Goal: Task Accomplishment & Management: Use online tool/utility

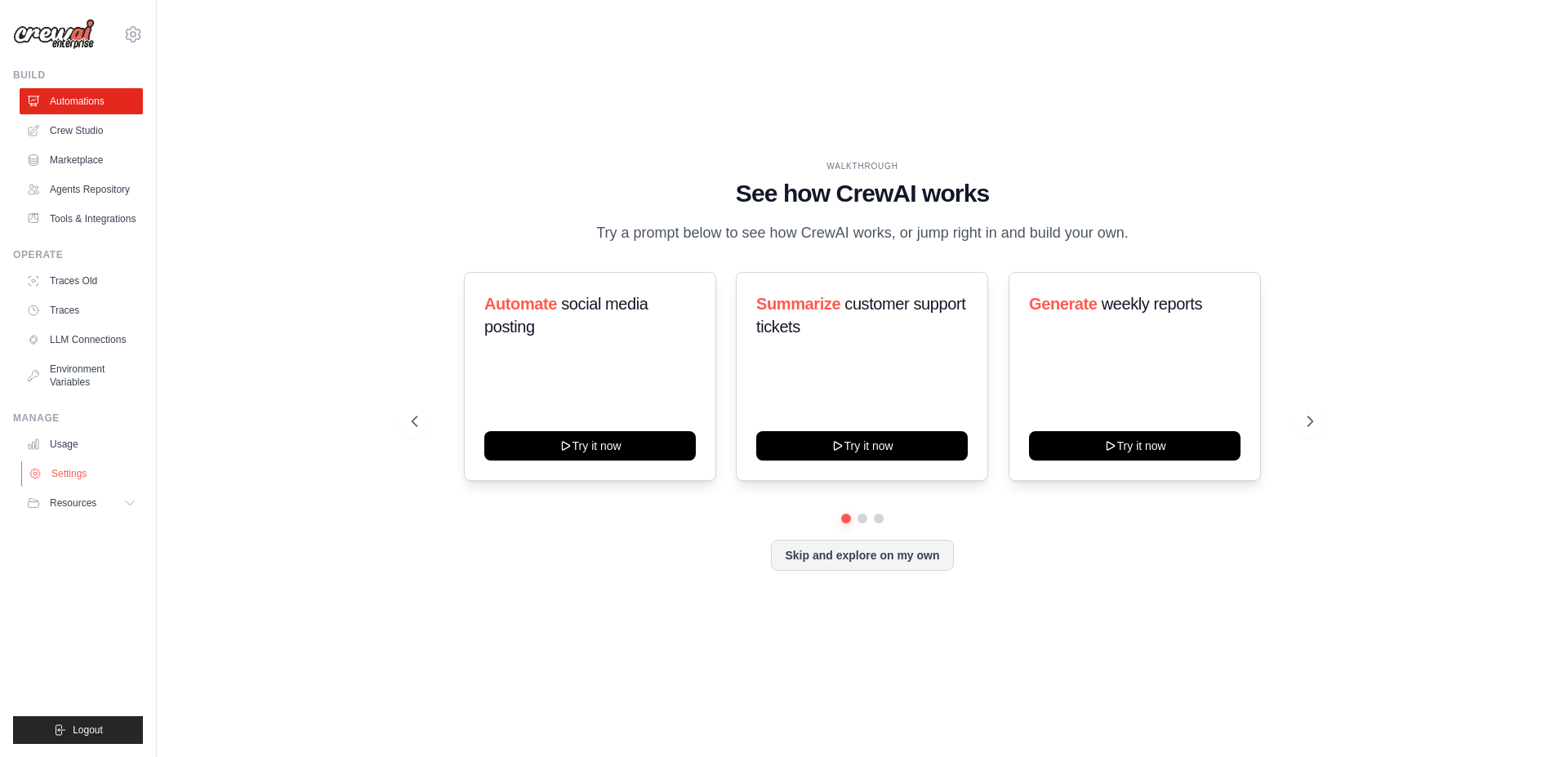
click at [67, 487] on link "Settings" at bounding box center [83, 474] width 123 height 26
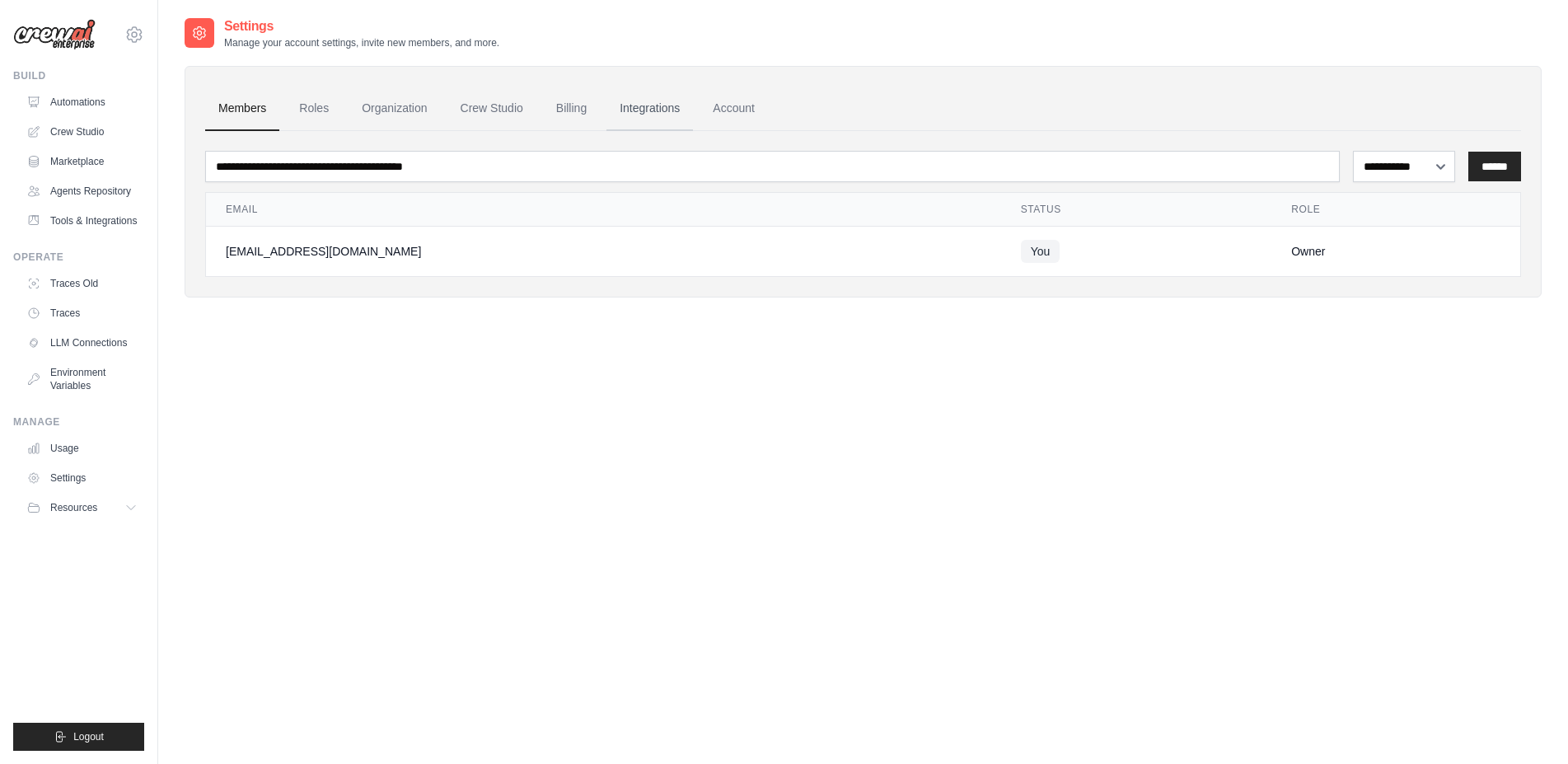
click at [678, 111] on link "Integrations" at bounding box center [650, 109] width 87 height 45
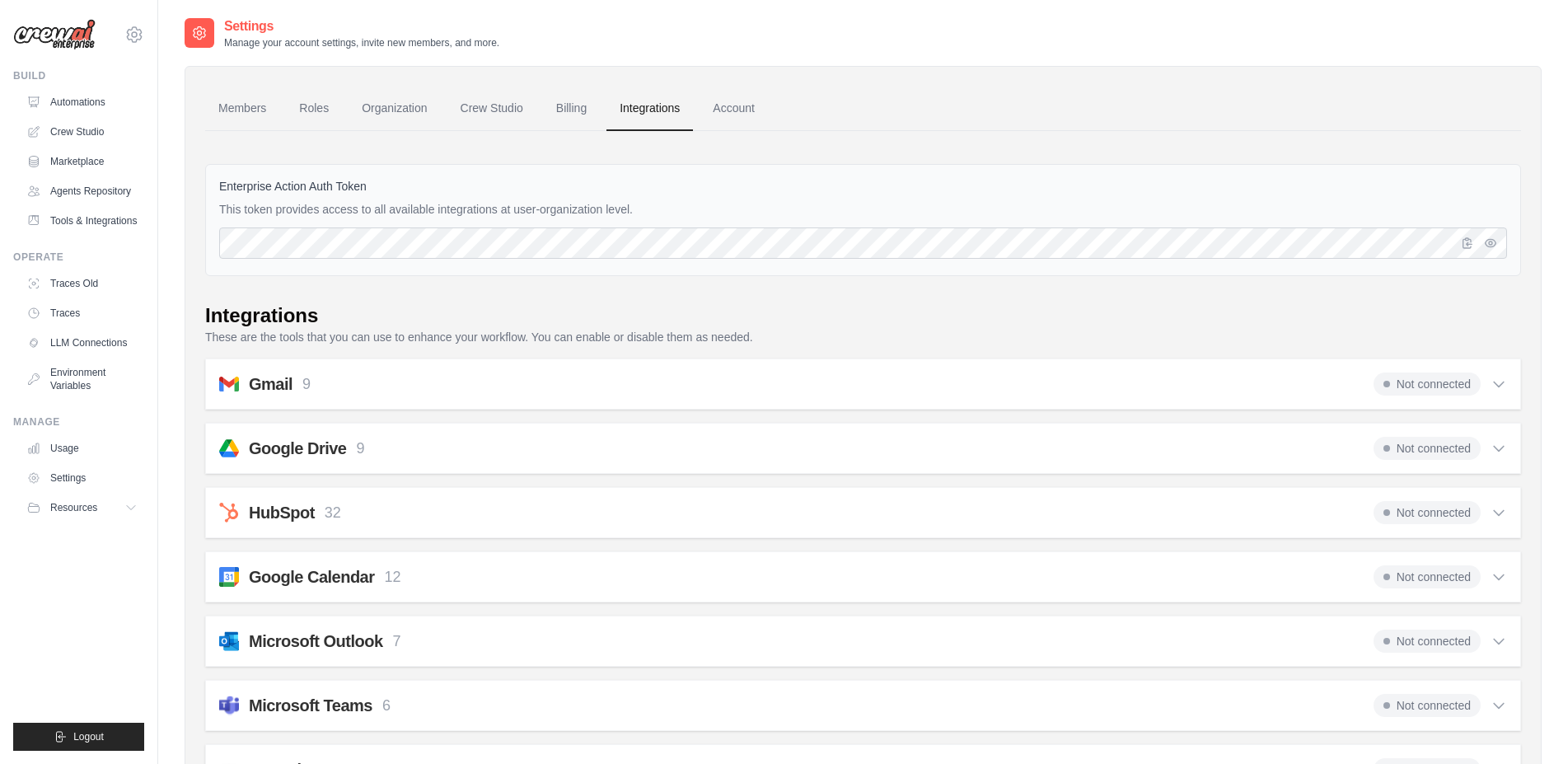
click at [755, 95] on link "Account" at bounding box center [734, 109] width 68 height 45
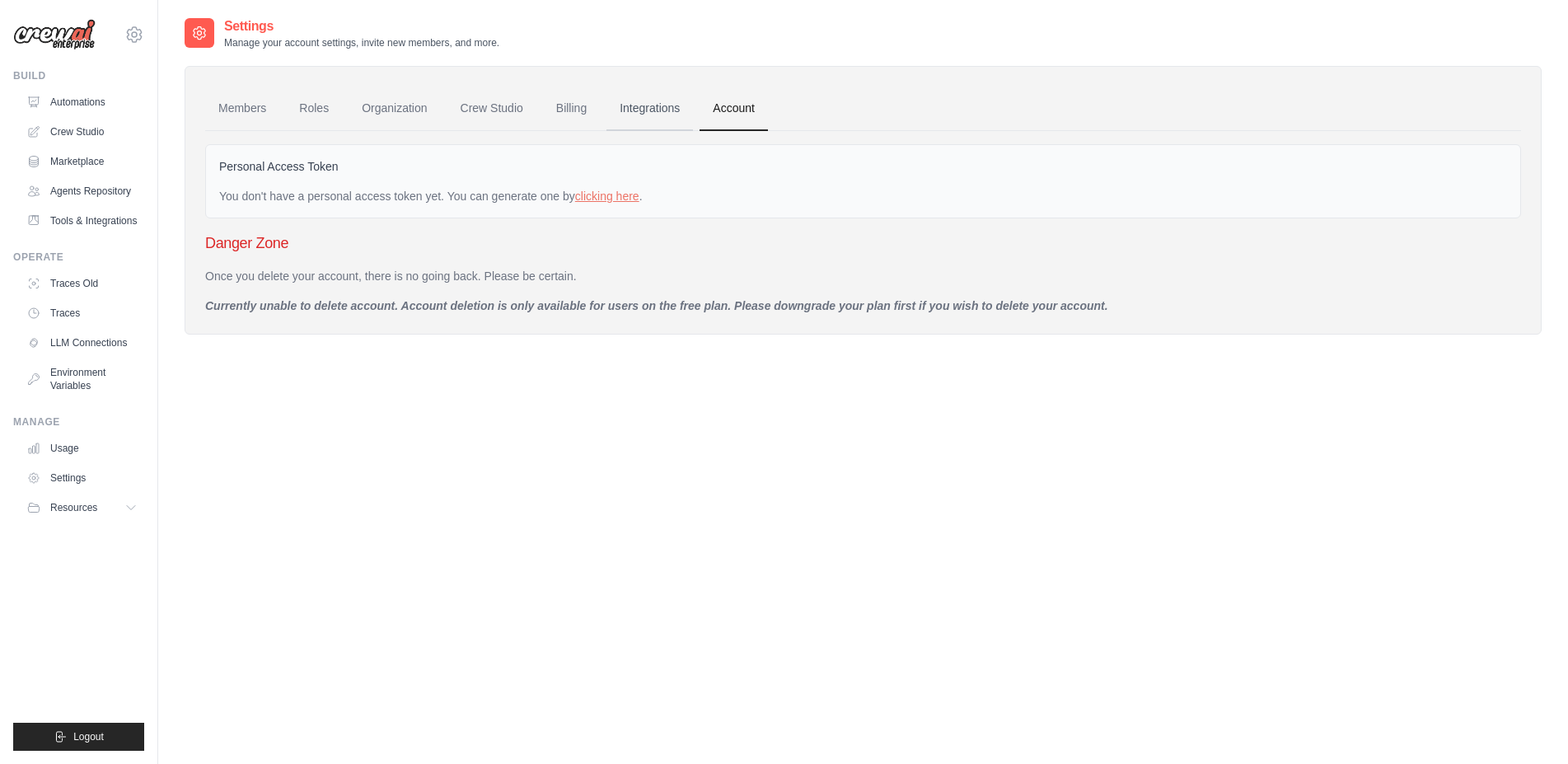
click at [666, 115] on link "Integrations" at bounding box center [650, 109] width 87 height 45
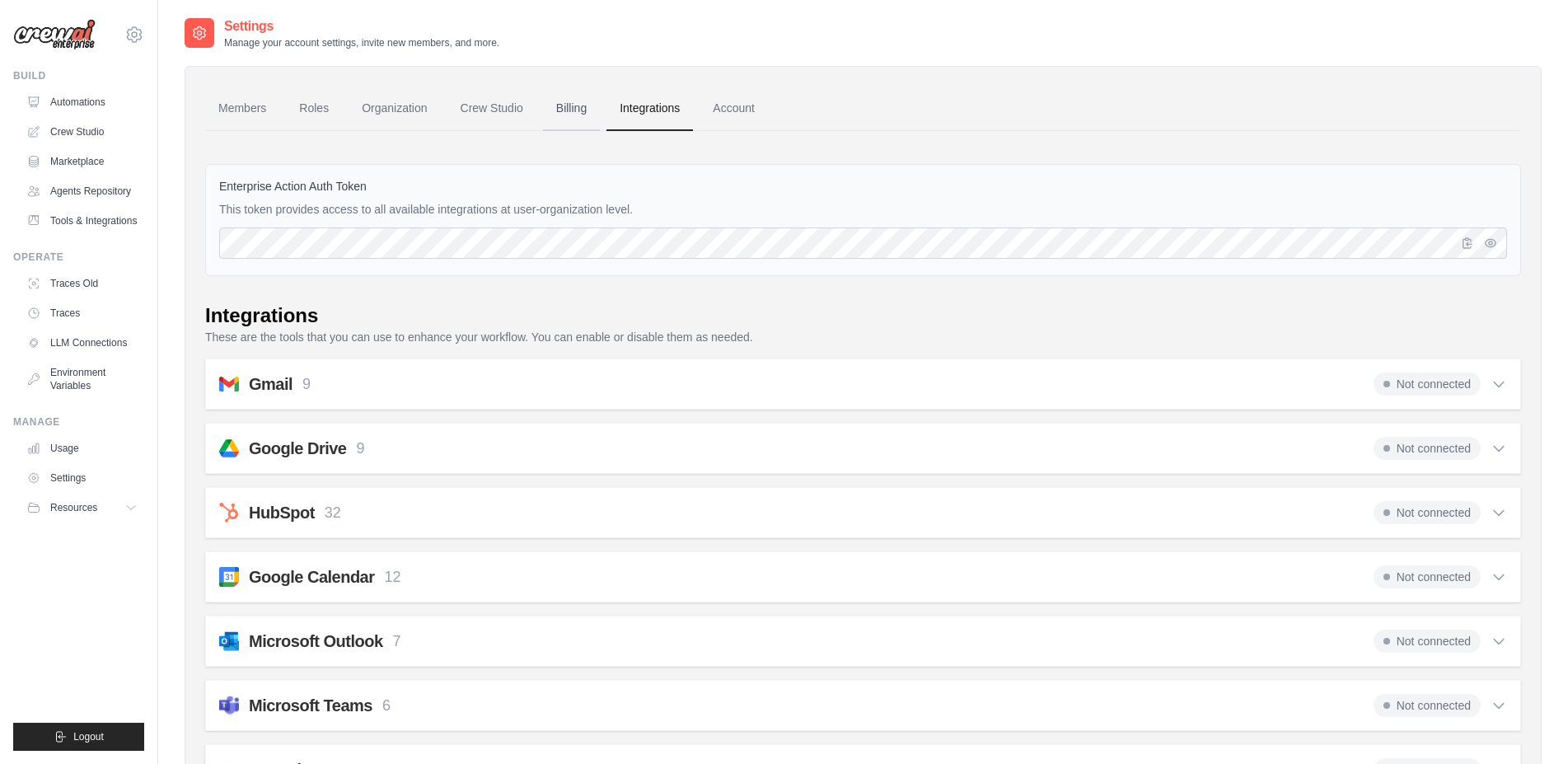
click at [578, 116] on link "Billing" at bounding box center [571, 109] width 57 height 45
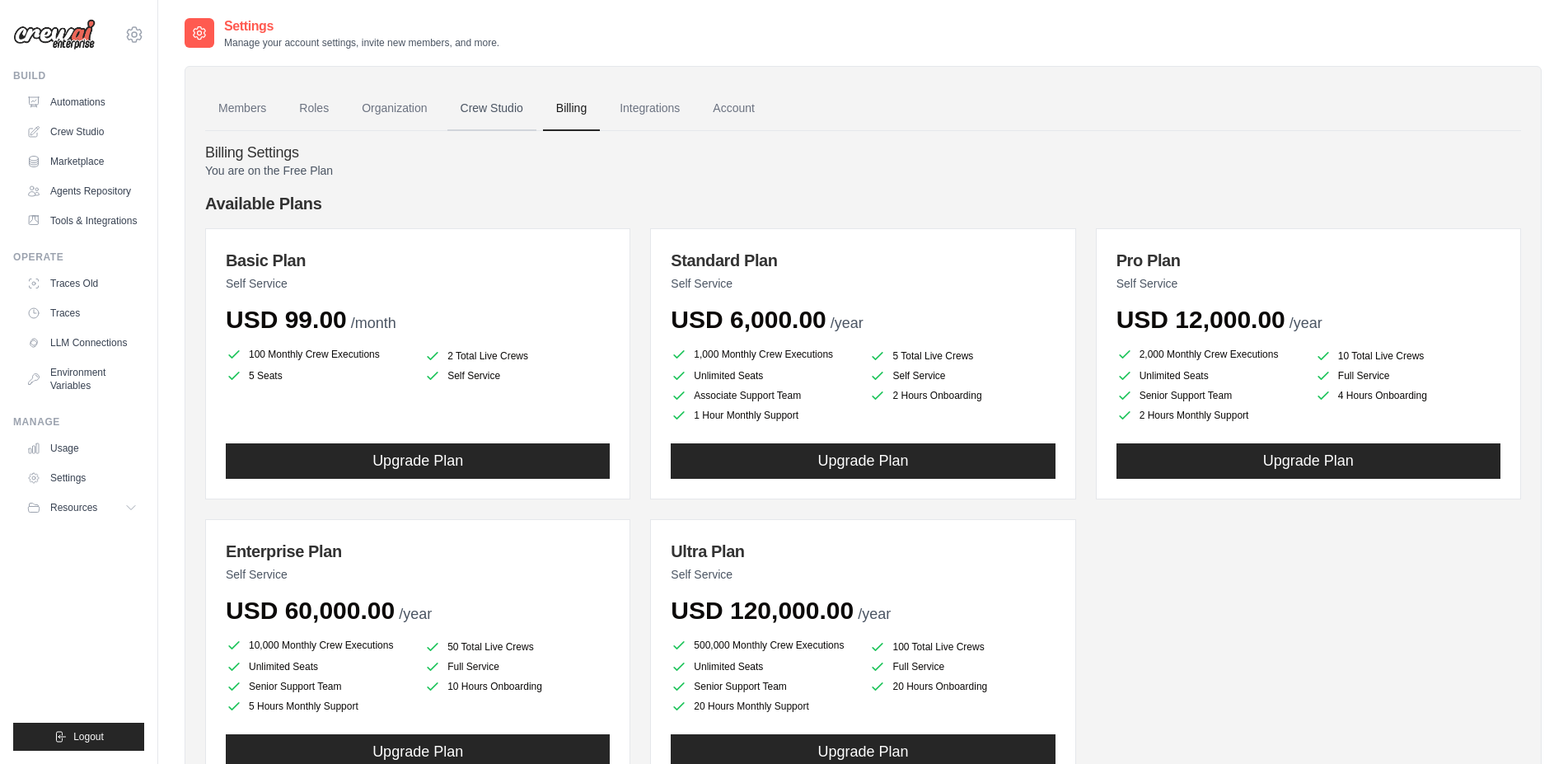
click at [482, 107] on link "Crew Studio" at bounding box center [491, 109] width 89 height 45
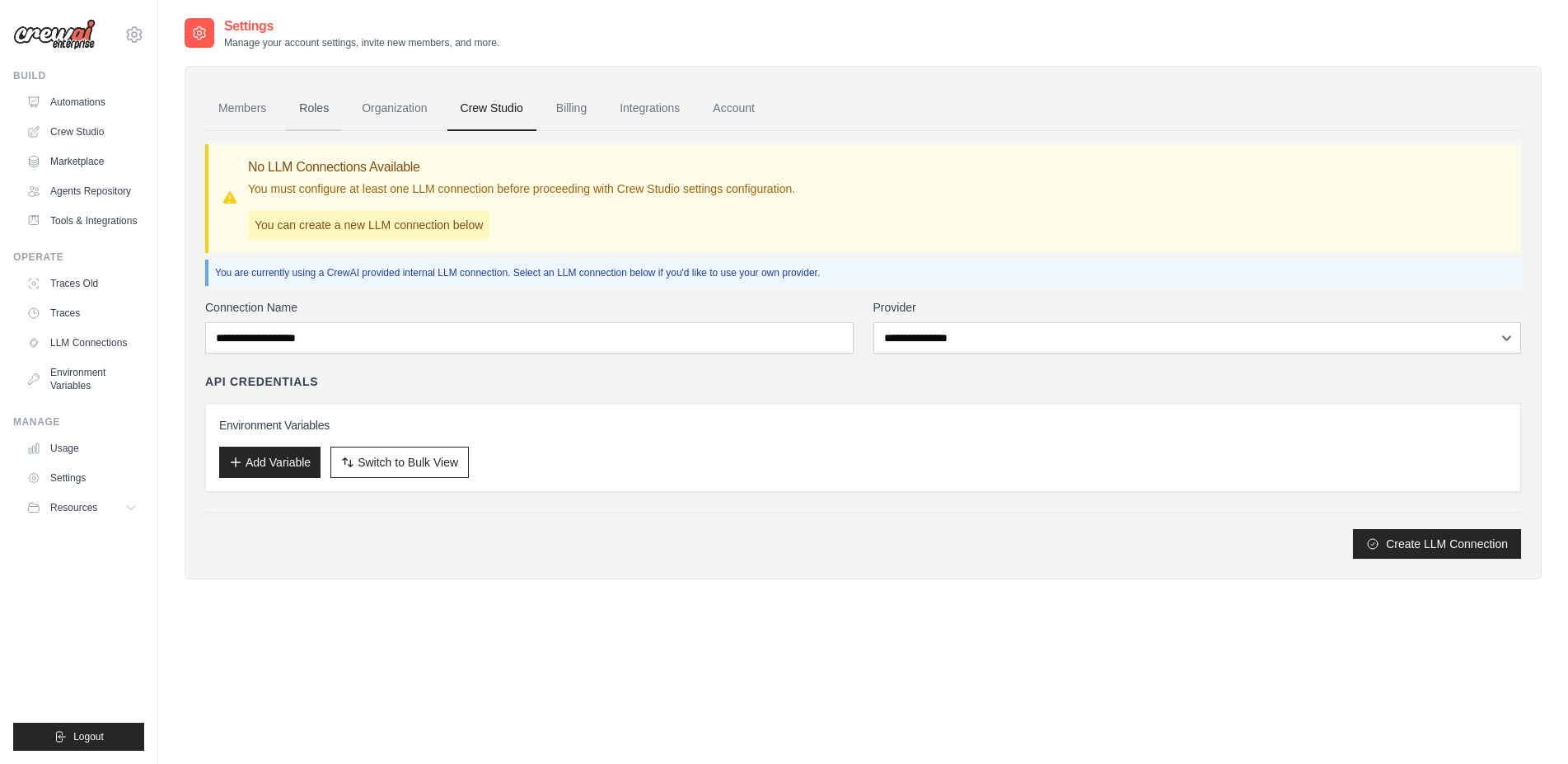
click at [324, 106] on link "Roles" at bounding box center [314, 109] width 56 height 45
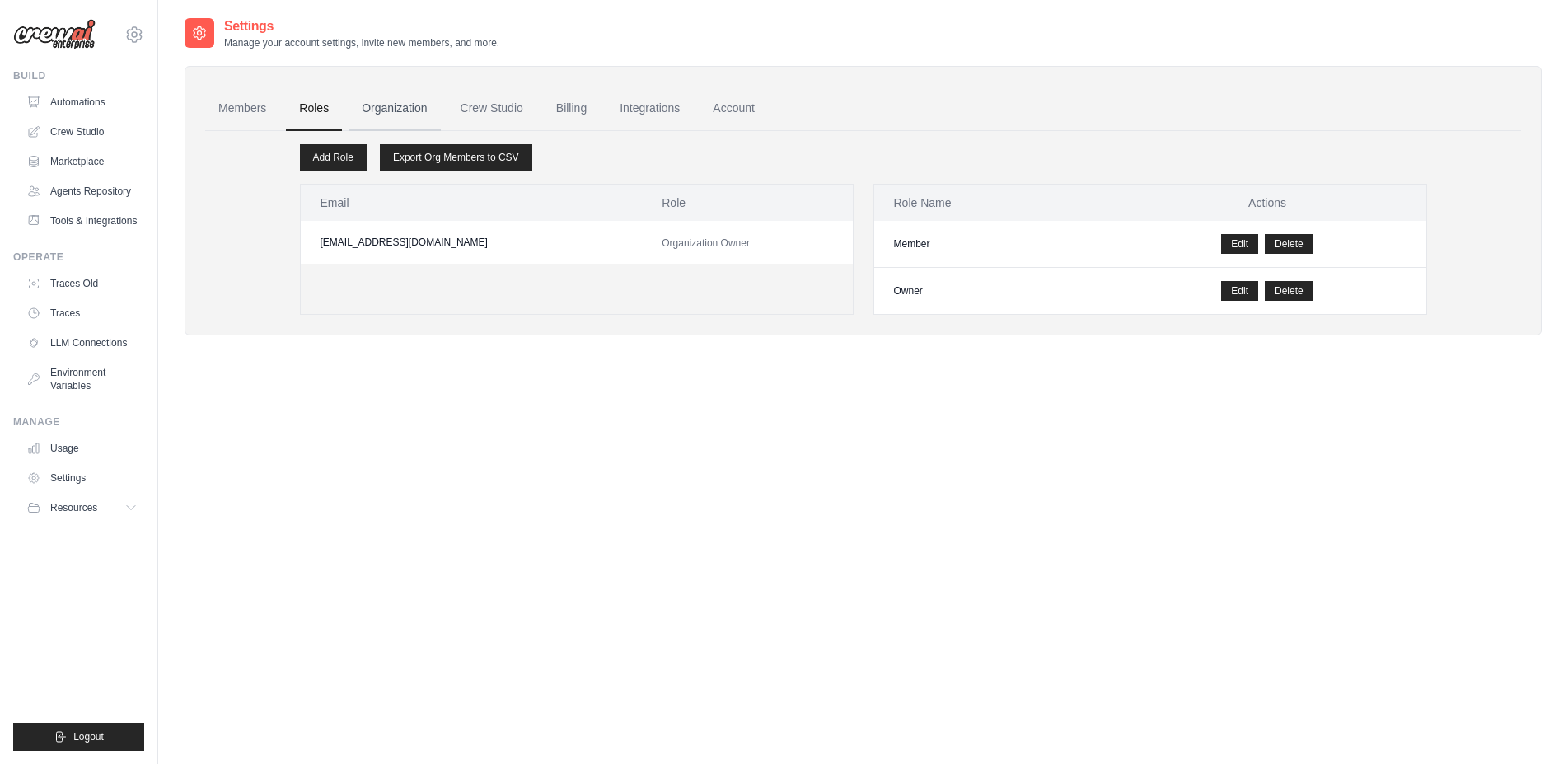
click at [412, 109] on link "Organization" at bounding box center [394, 109] width 91 height 45
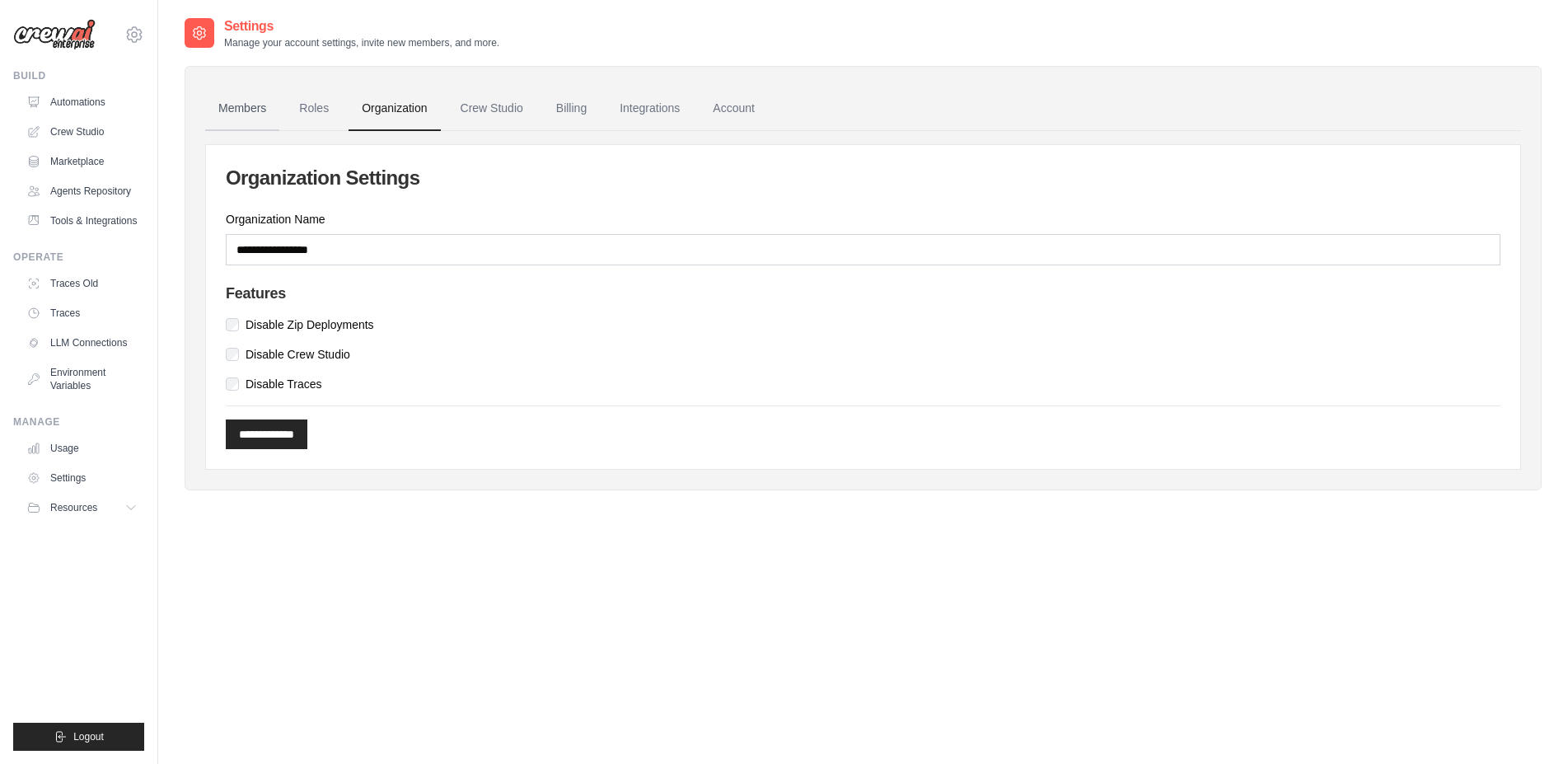
click at [220, 106] on link "Members" at bounding box center [242, 109] width 75 height 45
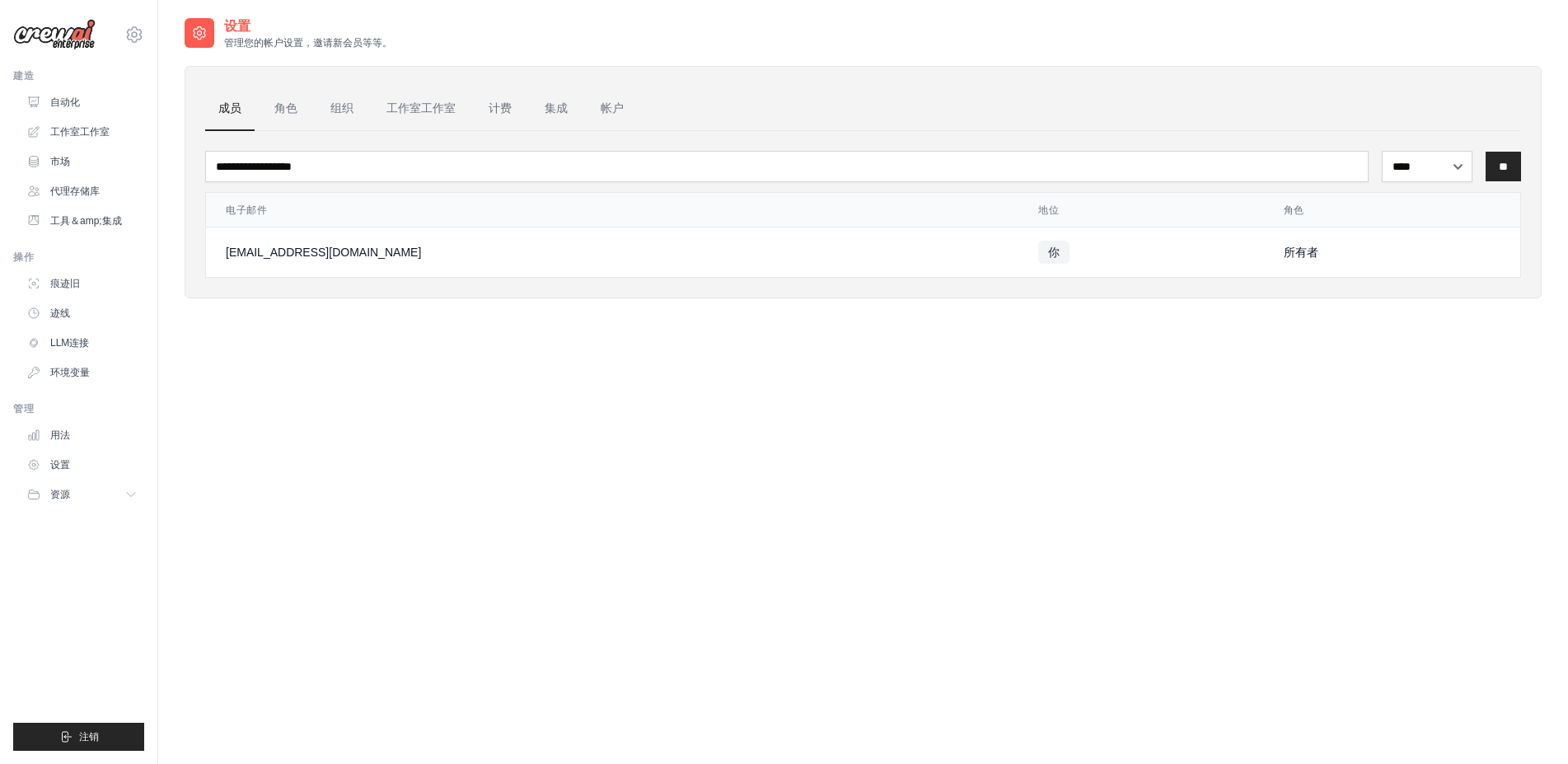
click at [722, 46] on div "设置 管理您的帐户设置，邀请新会员等等。" at bounding box center [863, 33] width 1358 height 33
drag, startPoint x: 334, startPoint y: 362, endPoint x: 277, endPoint y: 321, distance: 70.2
click at [334, 363] on div "设置 管理您的帐户设置，邀请新会员等等。 成员 角色 组织 工作室工作室 计费 集成 帐户 **** ** *** ** 电子邮件 地位" at bounding box center [863, 398] width 1358 height 764
click at [91, 96] on link "自动化" at bounding box center [83, 102] width 125 height 26
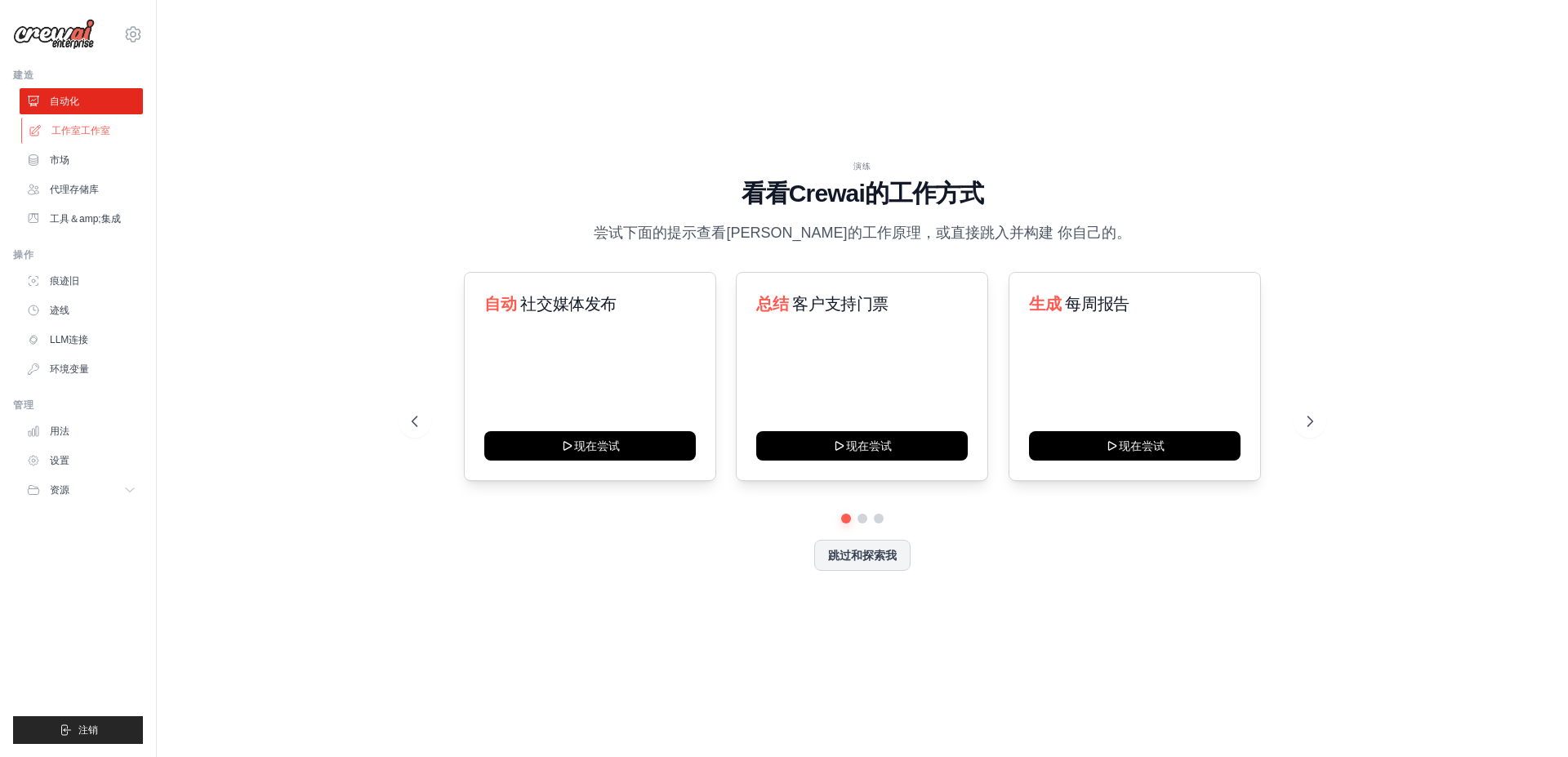
click at [90, 121] on link "工作室工作室" at bounding box center [83, 130] width 123 height 26
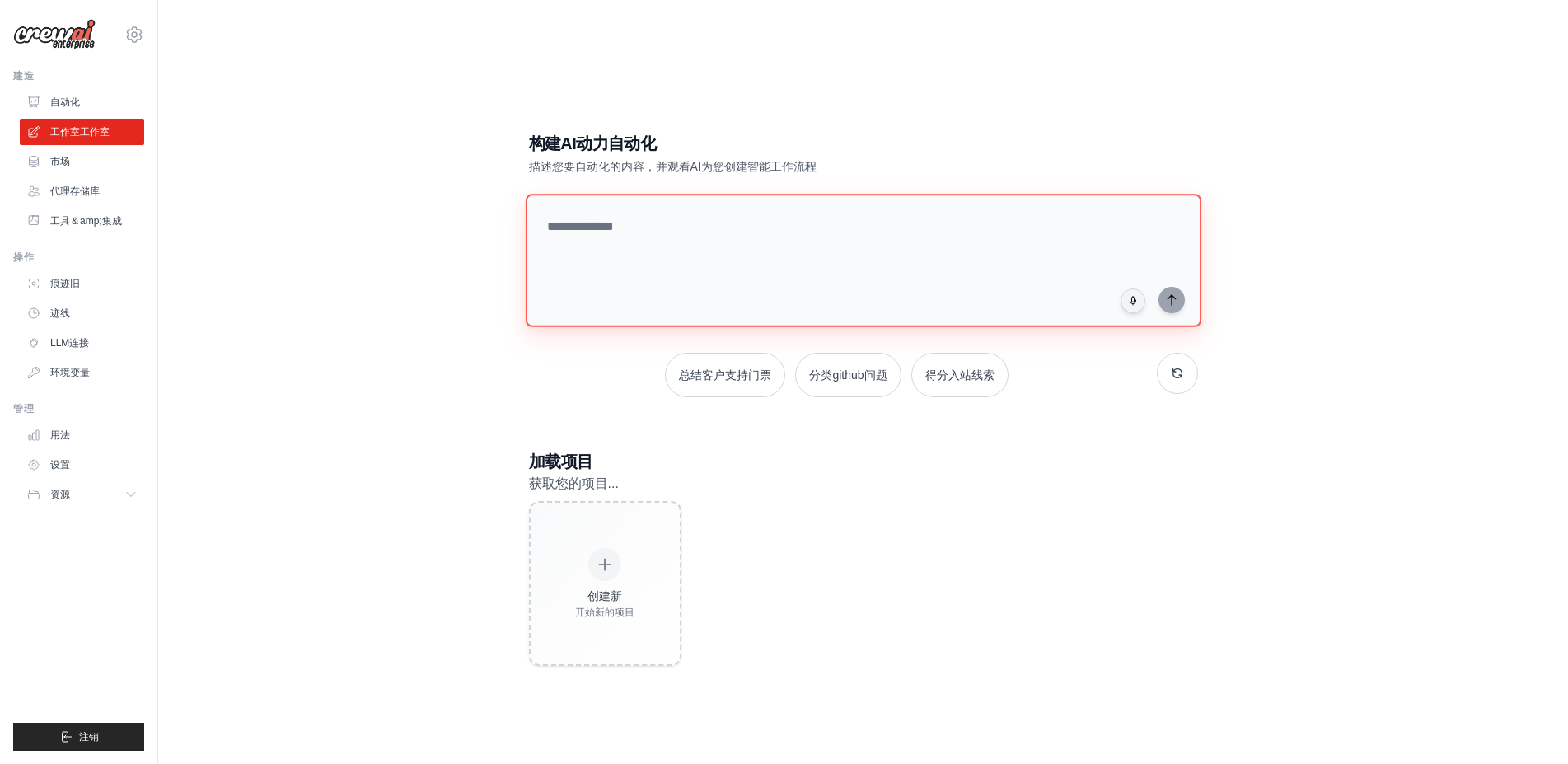
click at [683, 248] on textarea at bounding box center [863, 261] width 675 height 133
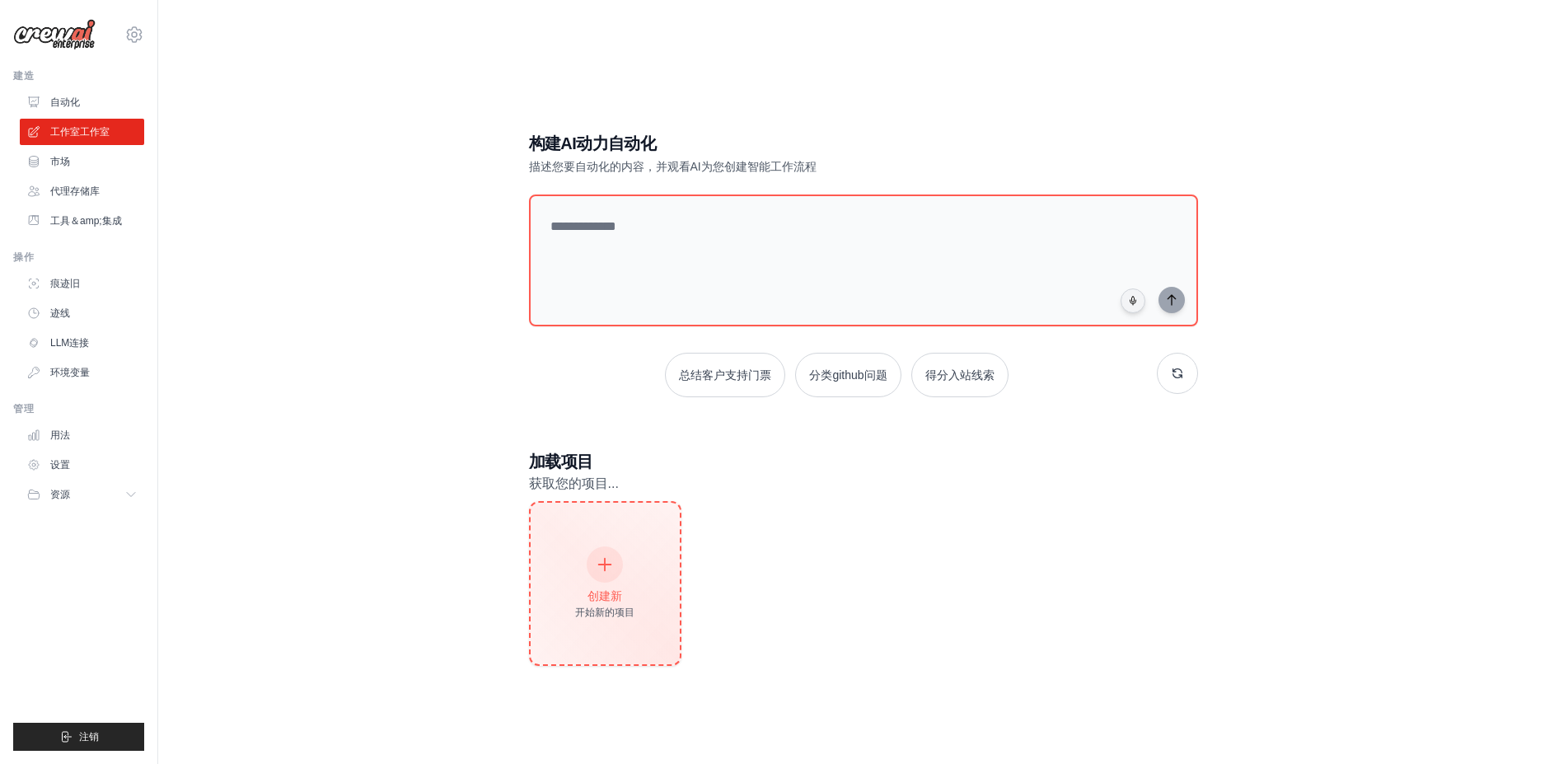
click at [591, 567] on div at bounding box center [604, 564] width 36 height 36
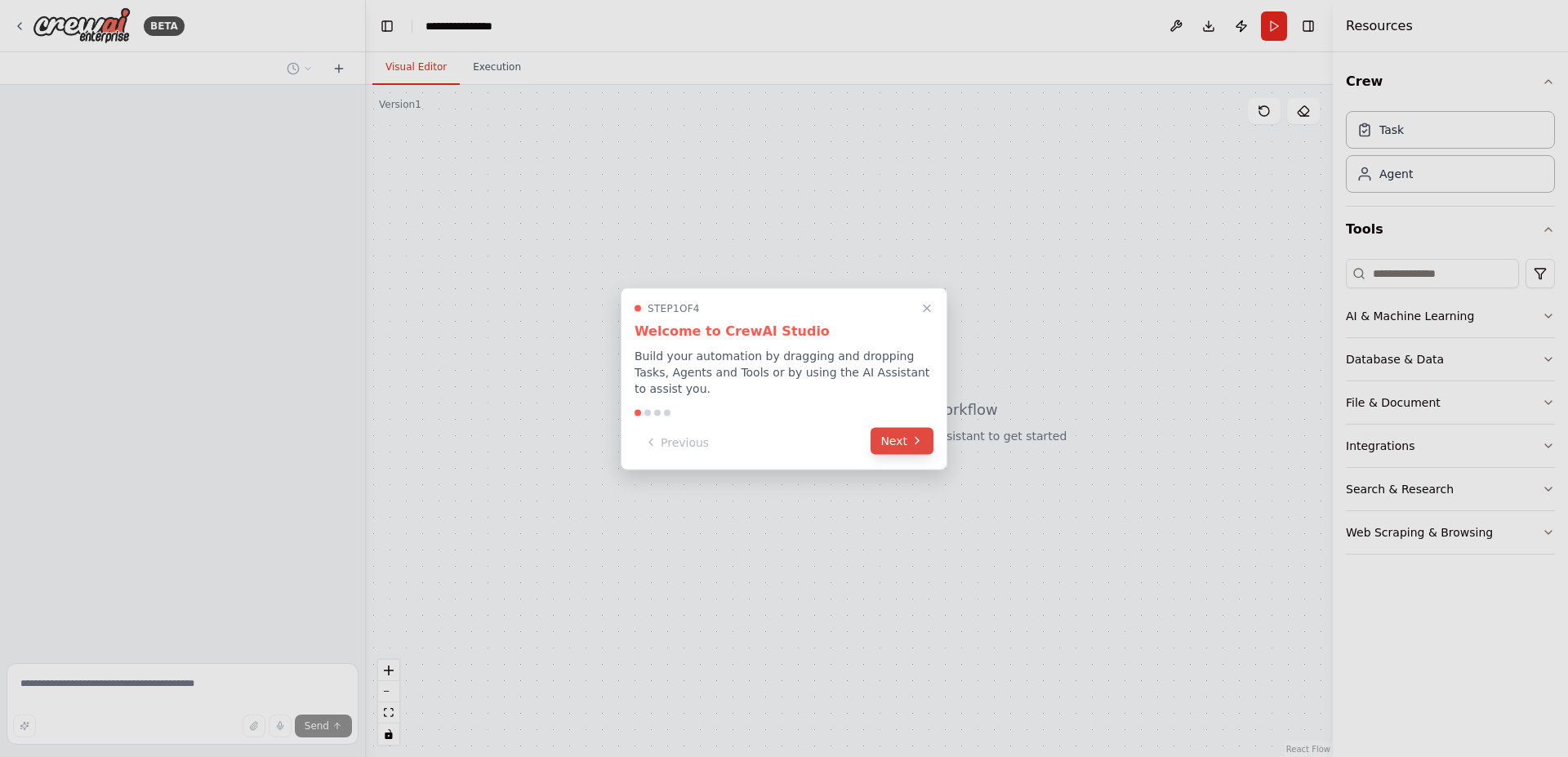
click at [897, 439] on button "Next" at bounding box center [902, 440] width 63 height 27
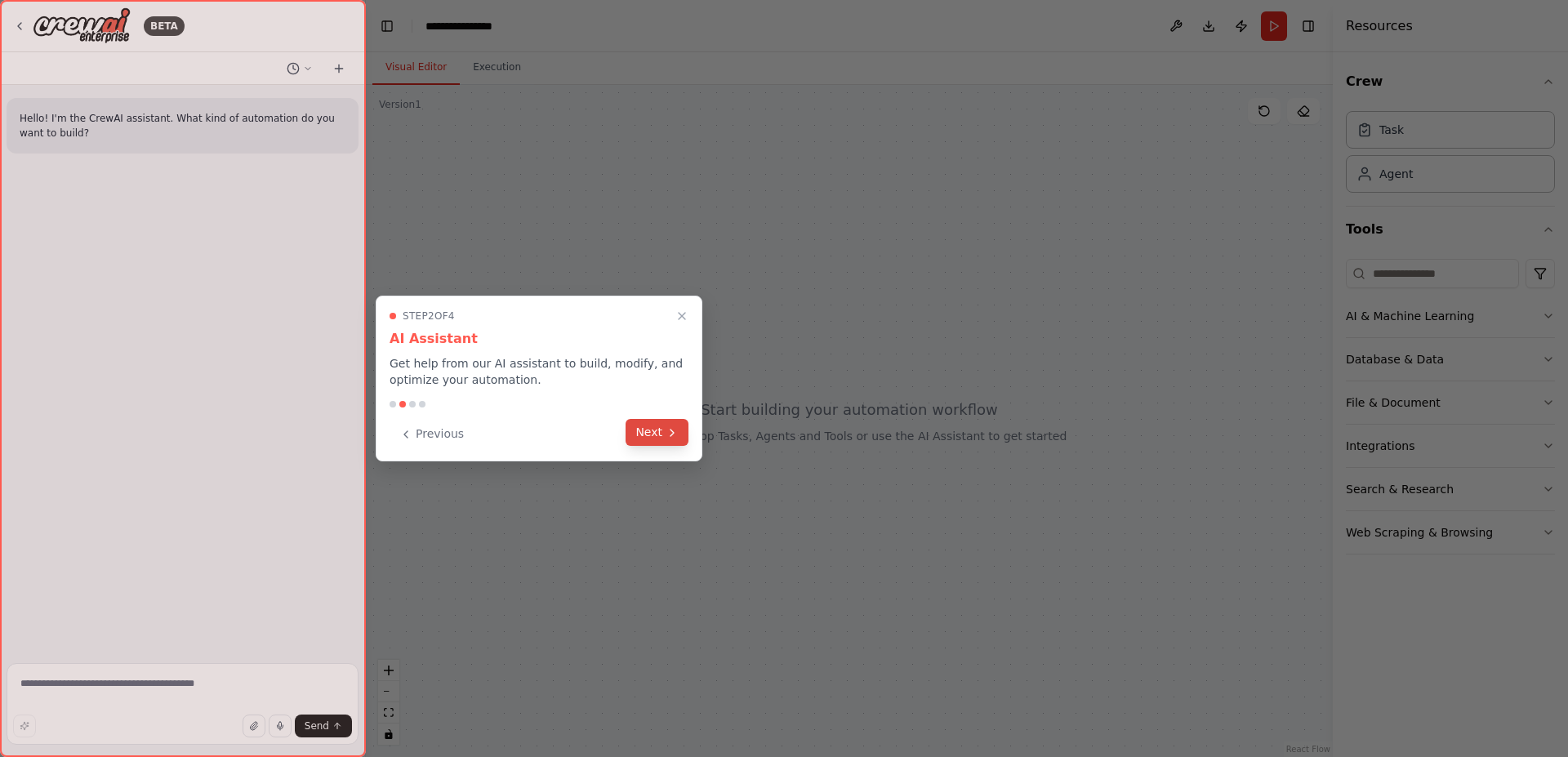
click at [645, 431] on button "Next" at bounding box center [657, 432] width 63 height 27
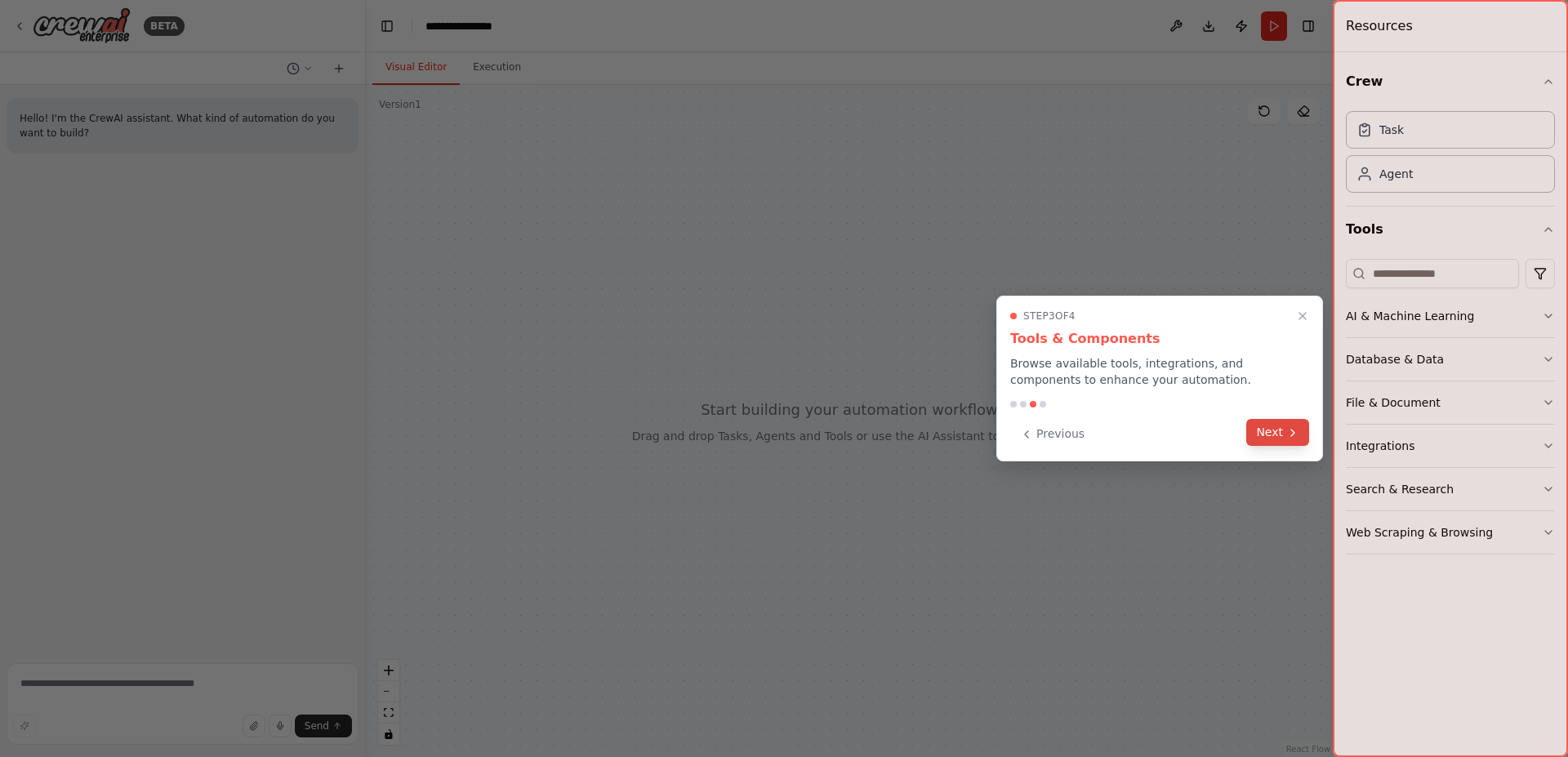
click at [1254, 442] on button "Next" at bounding box center [1278, 432] width 63 height 27
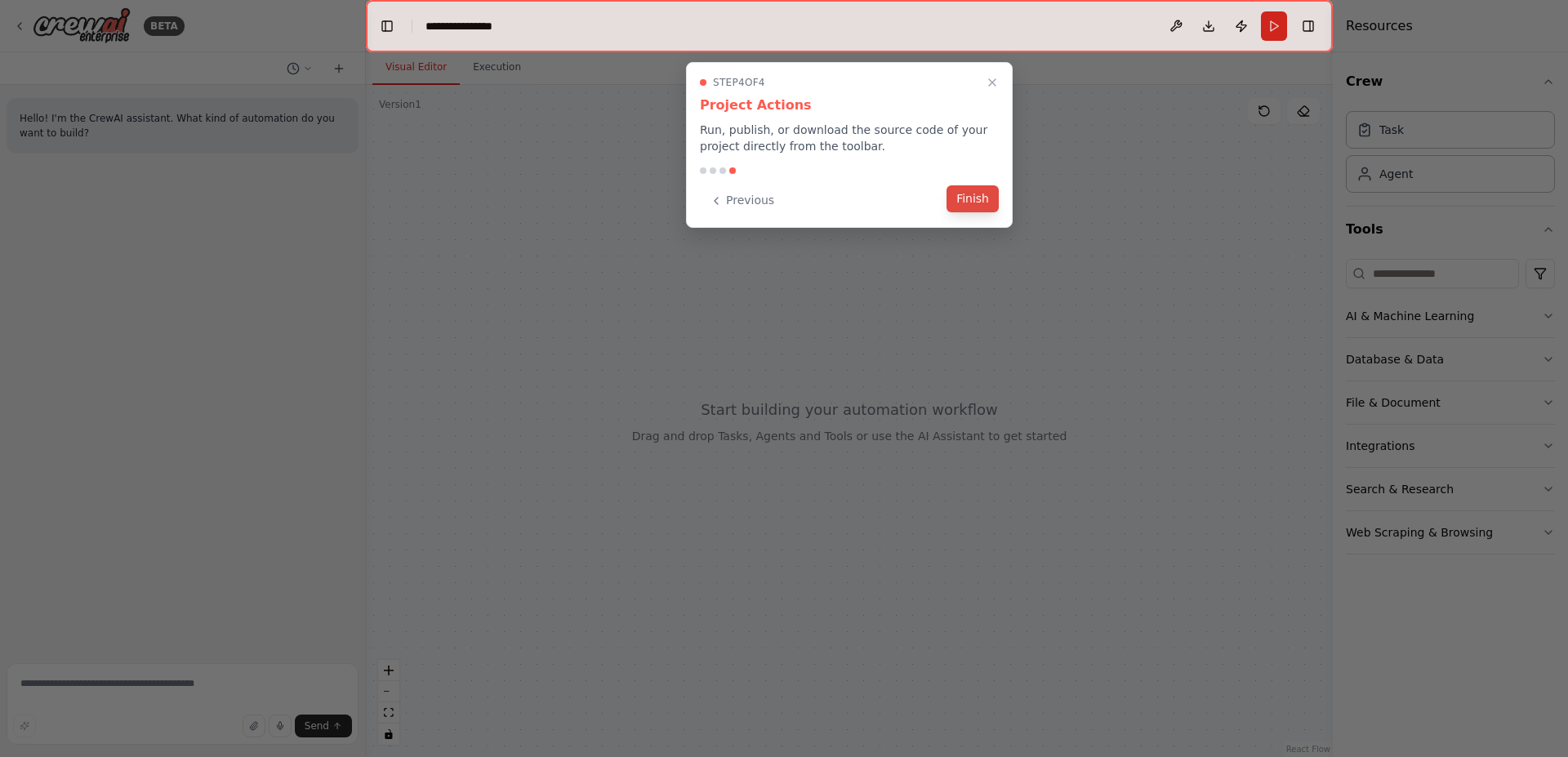
click at [980, 196] on button "Finish" at bounding box center [973, 198] width 52 height 27
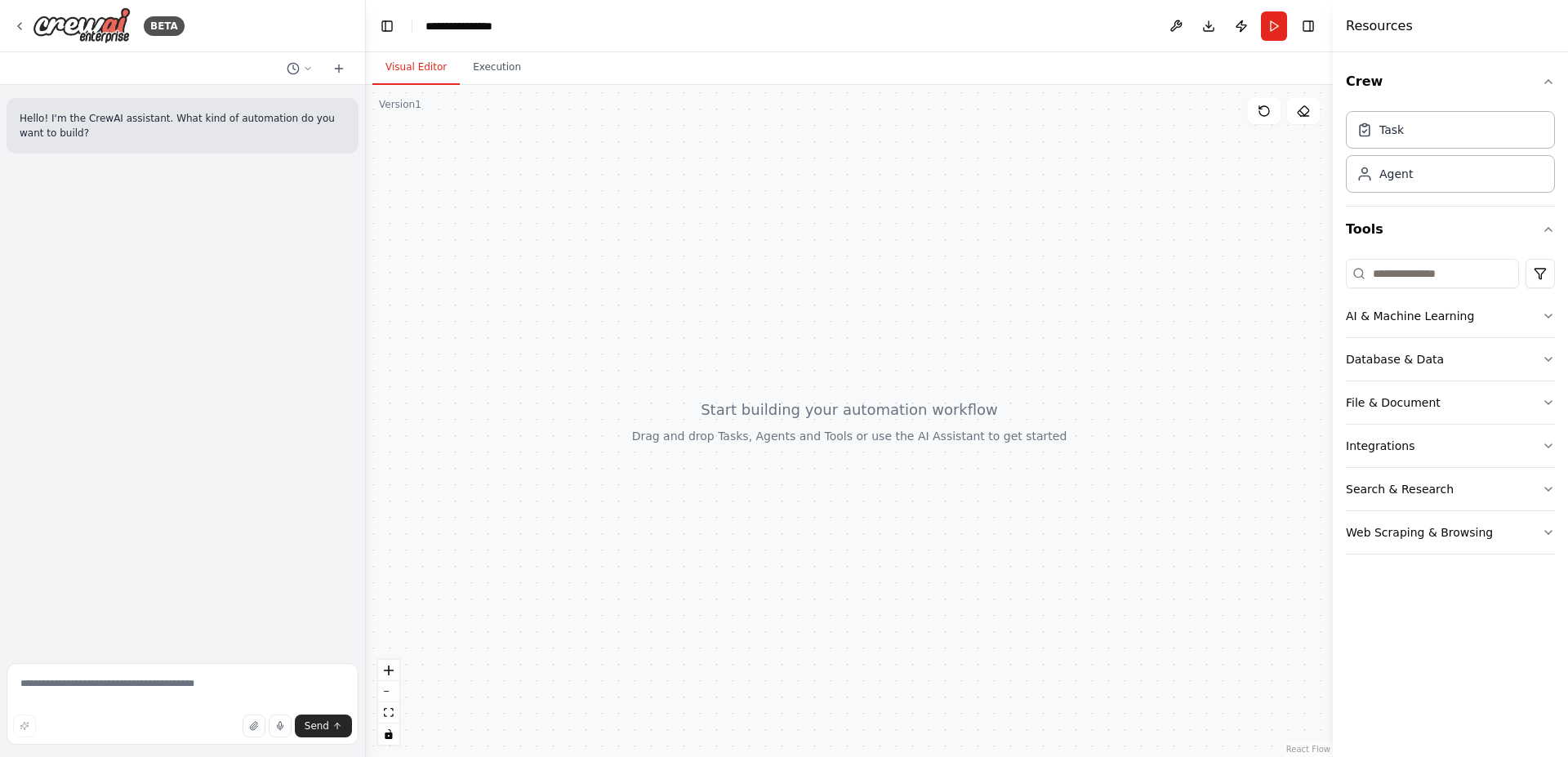
click at [786, 285] on div at bounding box center [849, 421] width 967 height 672
click at [193, 163] on div "Hello! I'm the CrewAI assistant. What kind of automation do you want to build?" at bounding box center [183, 371] width 365 height 572
click at [150, 686] on textarea at bounding box center [183, 704] width 352 height 82
click at [248, 724] on button "button" at bounding box center [254, 726] width 23 height 23
click at [1408, 183] on div "Agent" at bounding box center [1450, 173] width 209 height 37
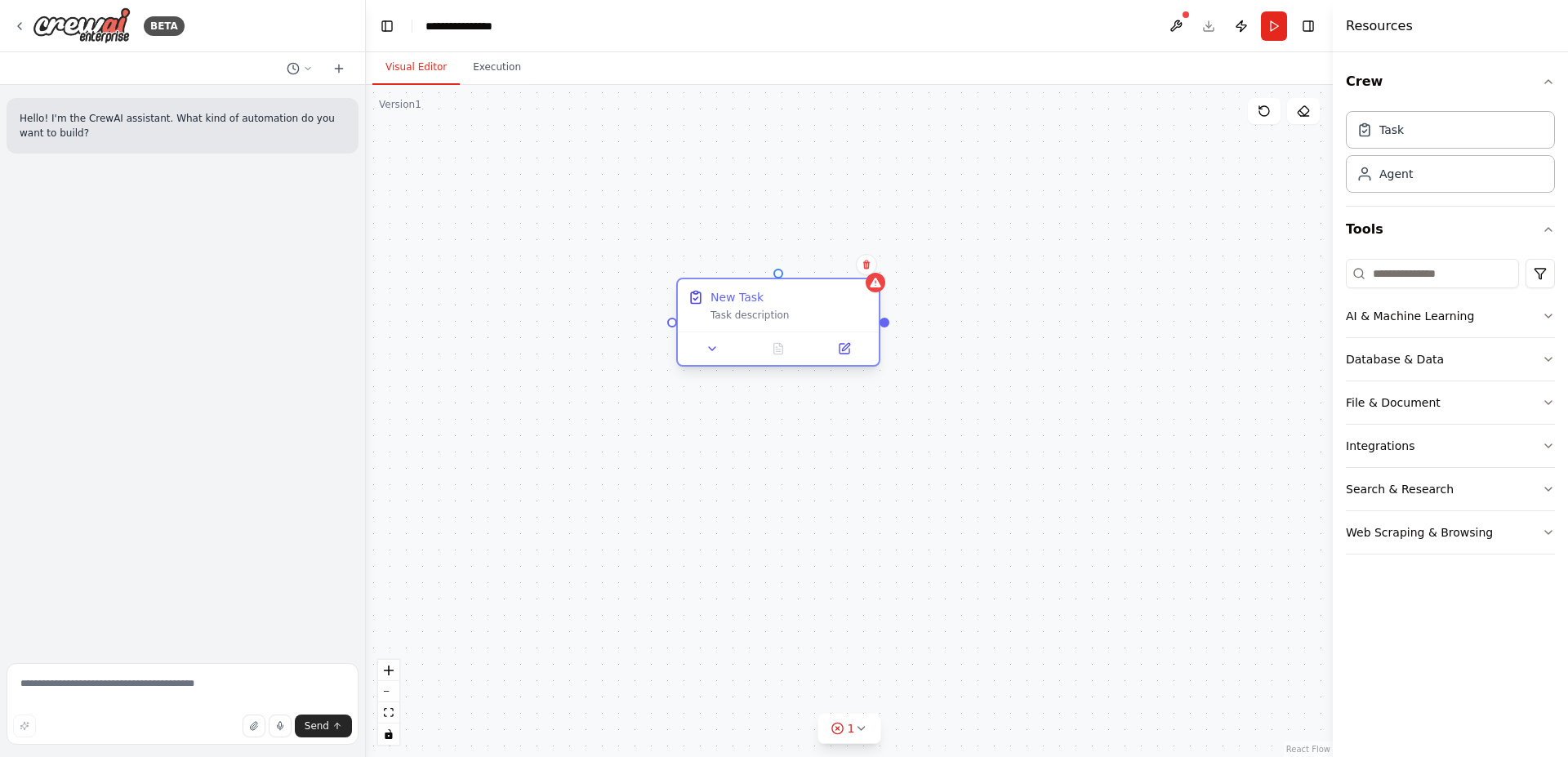
drag, startPoint x: 880, startPoint y: 251, endPoint x: 761, endPoint y: 310, distance: 132.8
click at [761, 310] on div "Task description" at bounding box center [789, 315] width 158 height 13
click at [770, 309] on div "Task description" at bounding box center [789, 315] width 158 height 13
click at [846, 349] on icon at bounding box center [846, 347] width 7 height 7
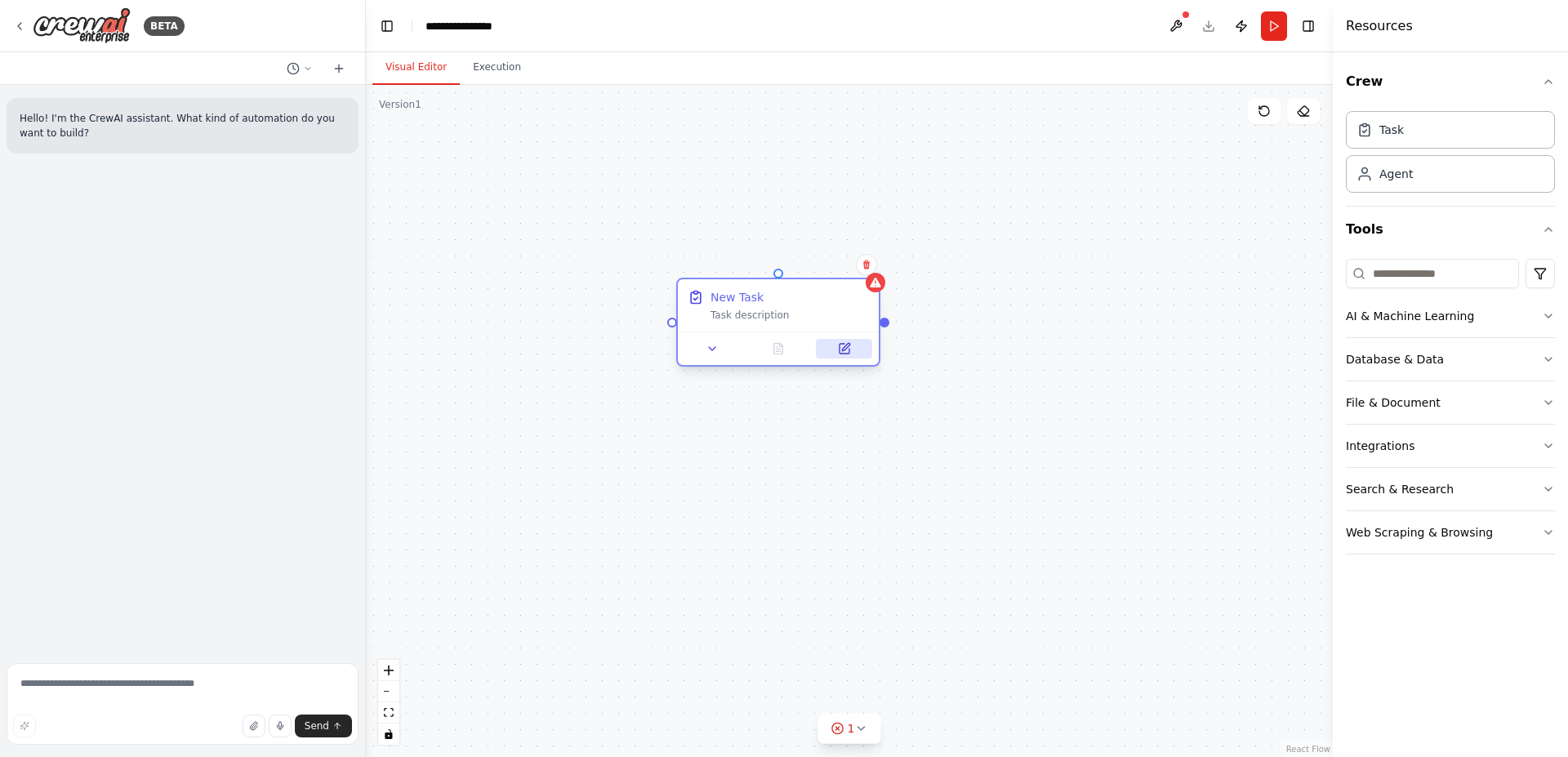
click at [841, 352] on icon at bounding box center [844, 349] width 10 height 10
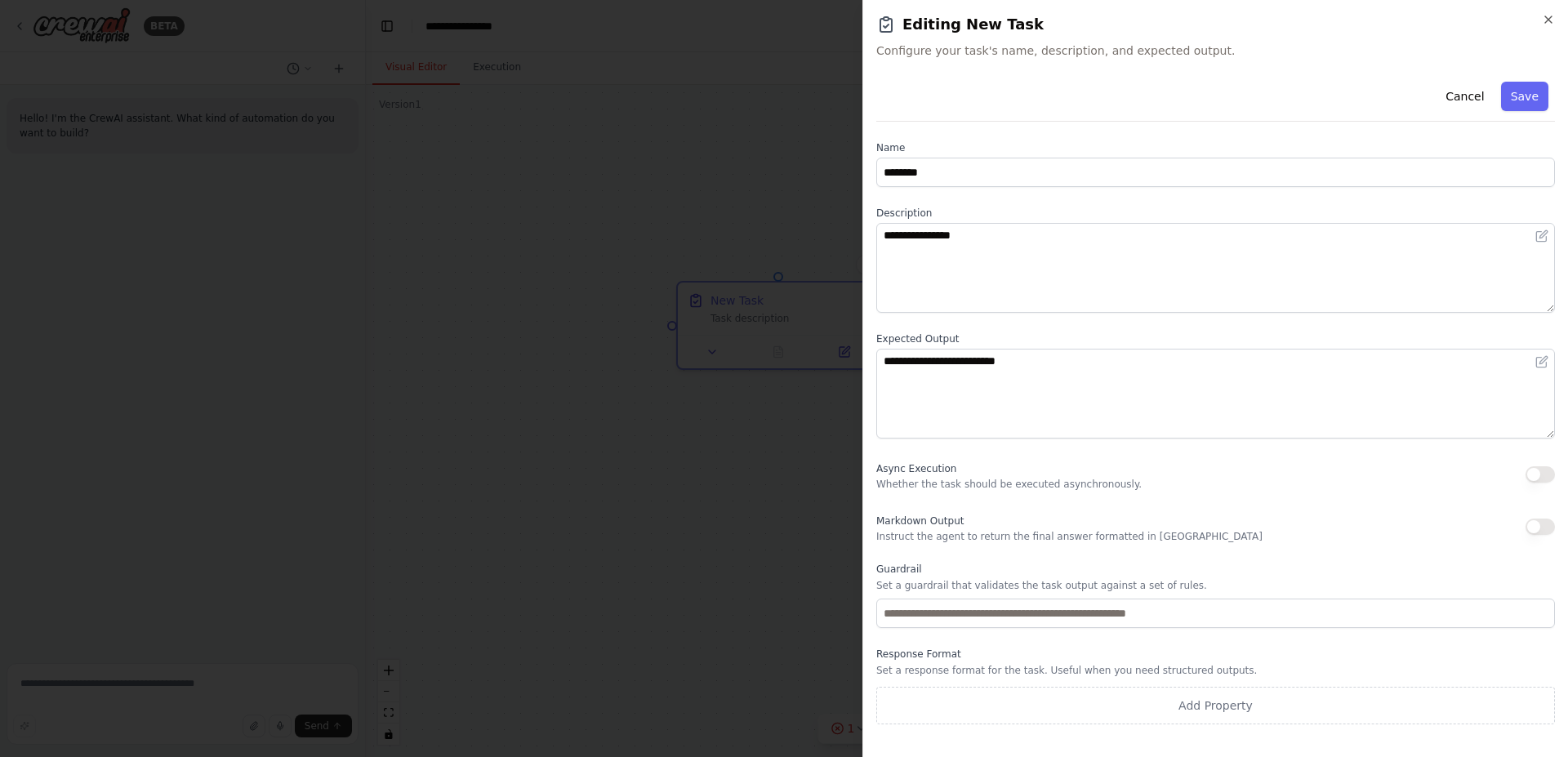
click at [1558, 12] on div "**********" at bounding box center [1215, 378] width 706 height 757
click at [1548, 17] on icon "button" at bounding box center [1548, 19] width 13 height 13
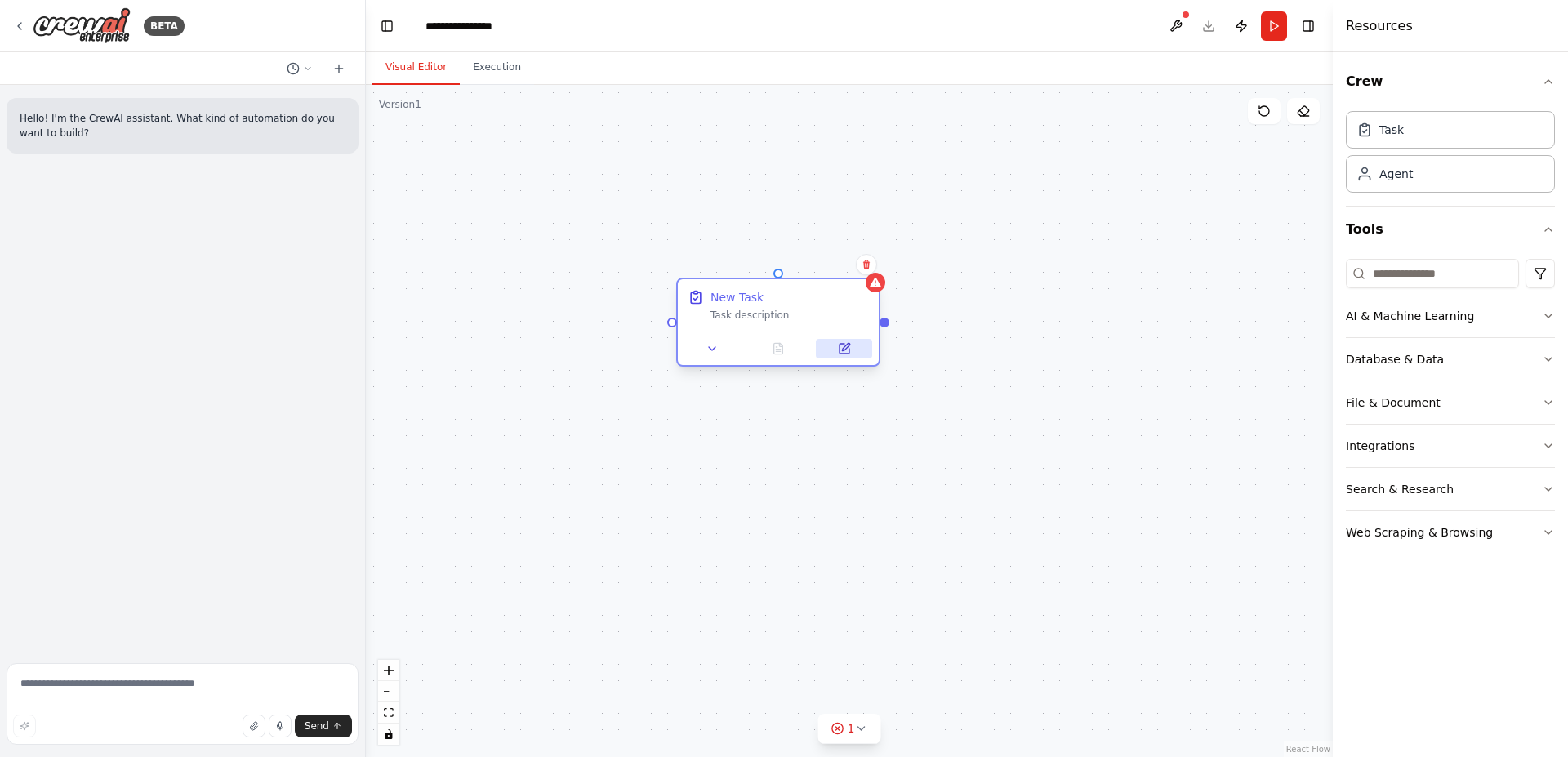
click at [843, 357] on button at bounding box center [844, 349] width 56 height 20
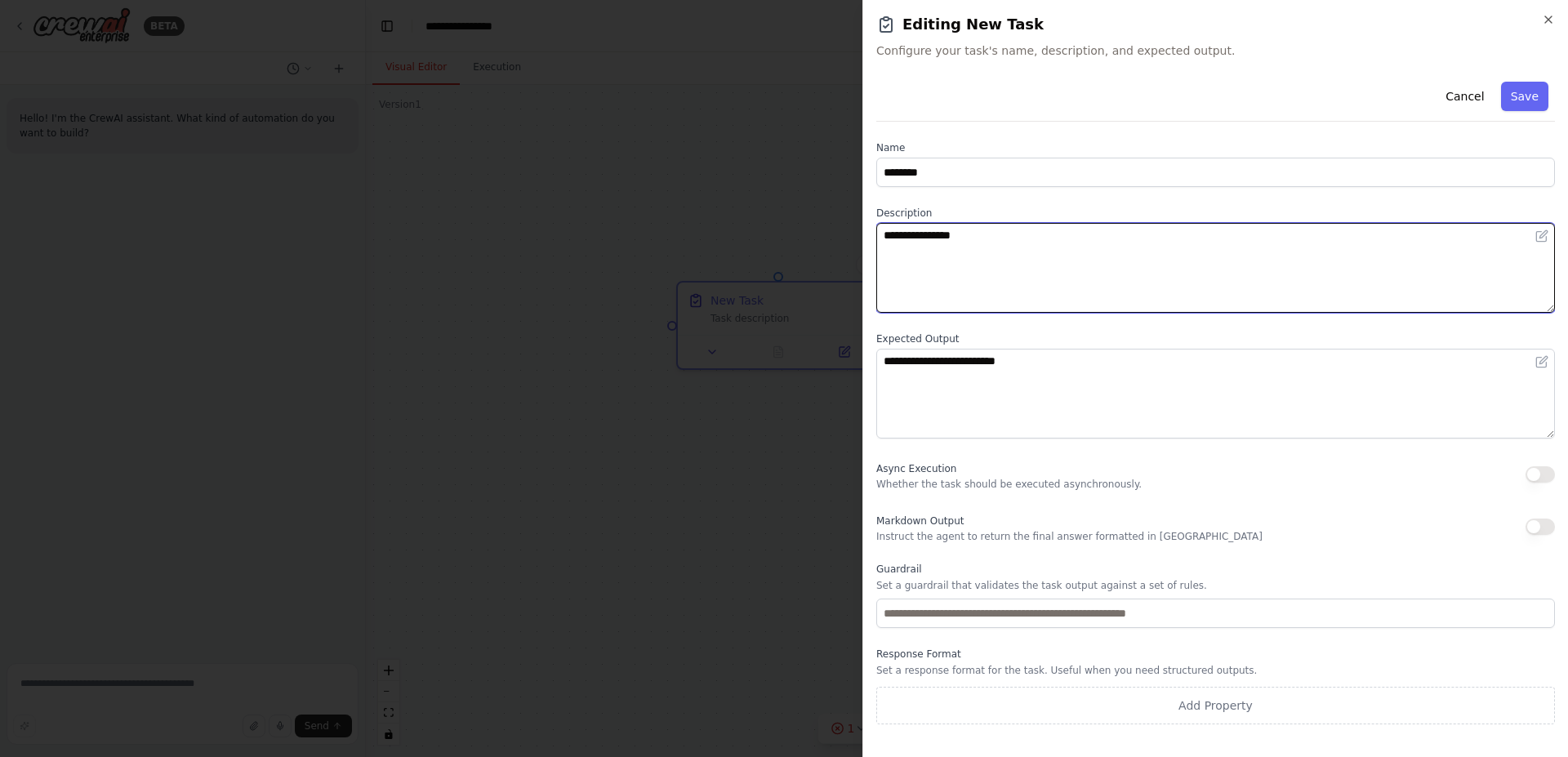
click at [1139, 252] on textarea "**********" at bounding box center [1215, 268] width 679 height 90
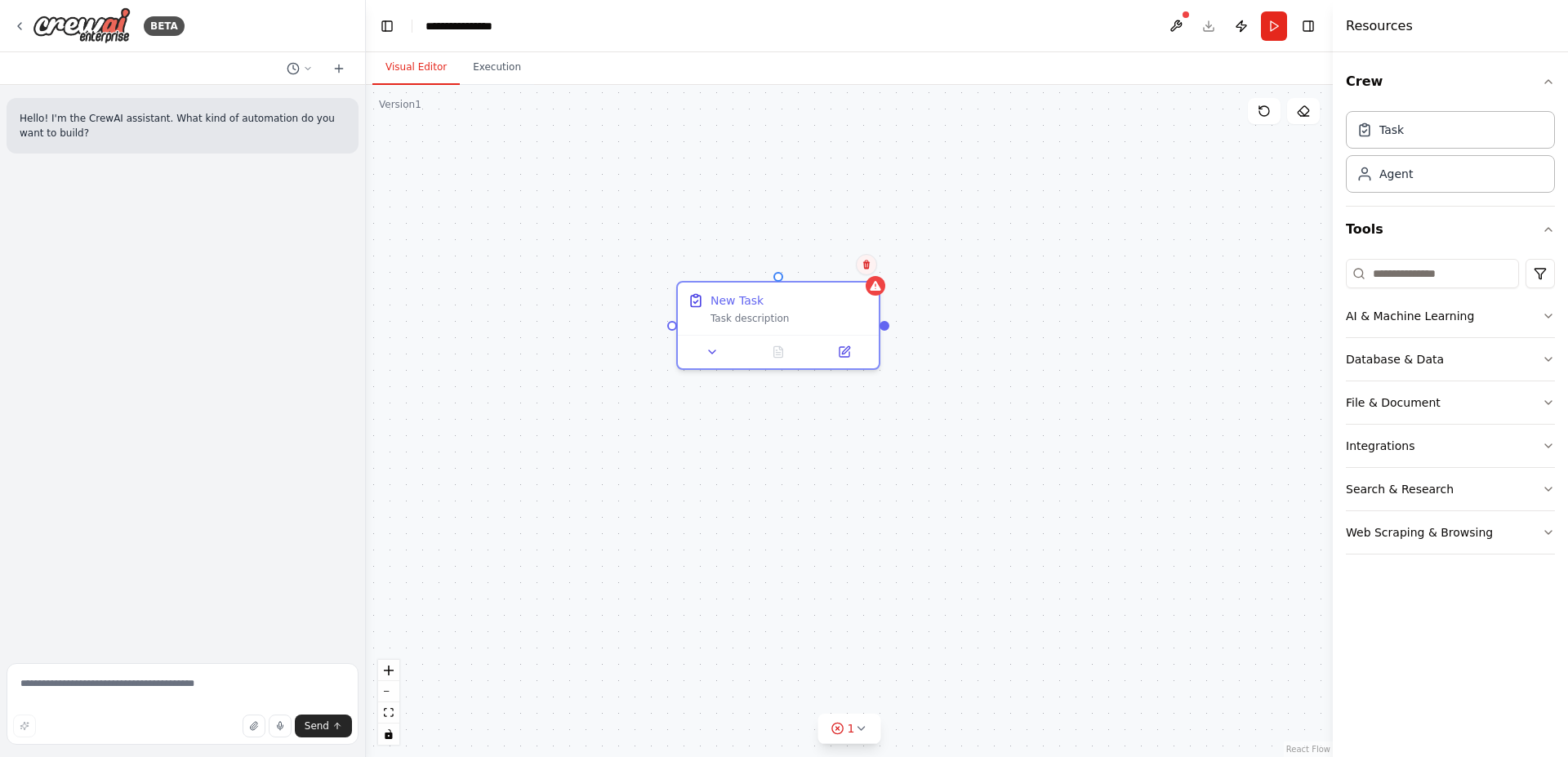
click at [869, 267] on icon at bounding box center [867, 265] width 7 height 9
click at [867, 263] on icon at bounding box center [867, 265] width 7 height 9
click at [857, 264] on button at bounding box center [867, 264] width 21 height 21
click at [832, 269] on button "Confirm" at bounding box center [820, 264] width 58 height 20
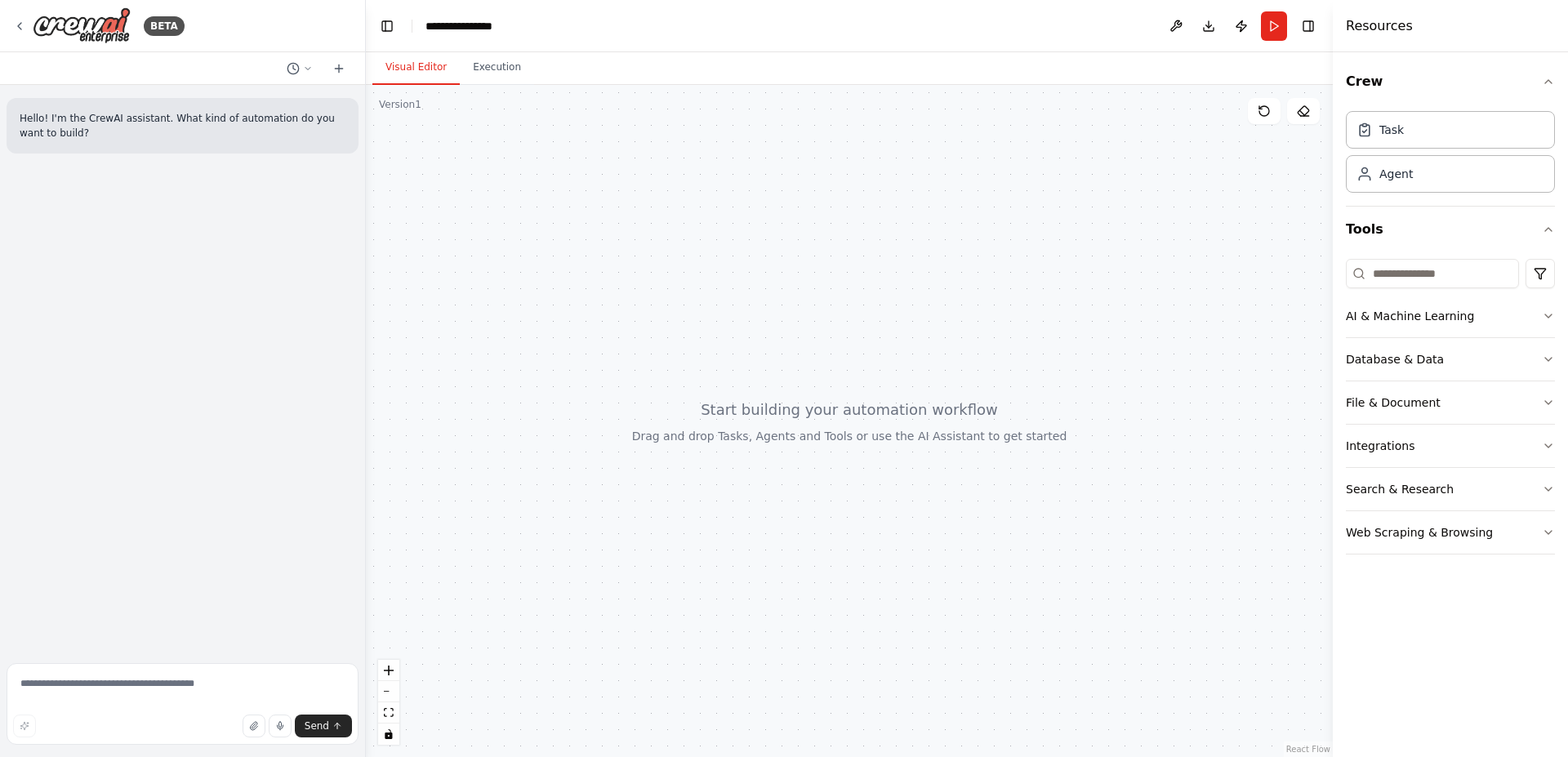
click at [883, 277] on div at bounding box center [849, 421] width 967 height 672
click at [1414, 321] on div "AI & Machine Learning" at bounding box center [1410, 315] width 129 height 17
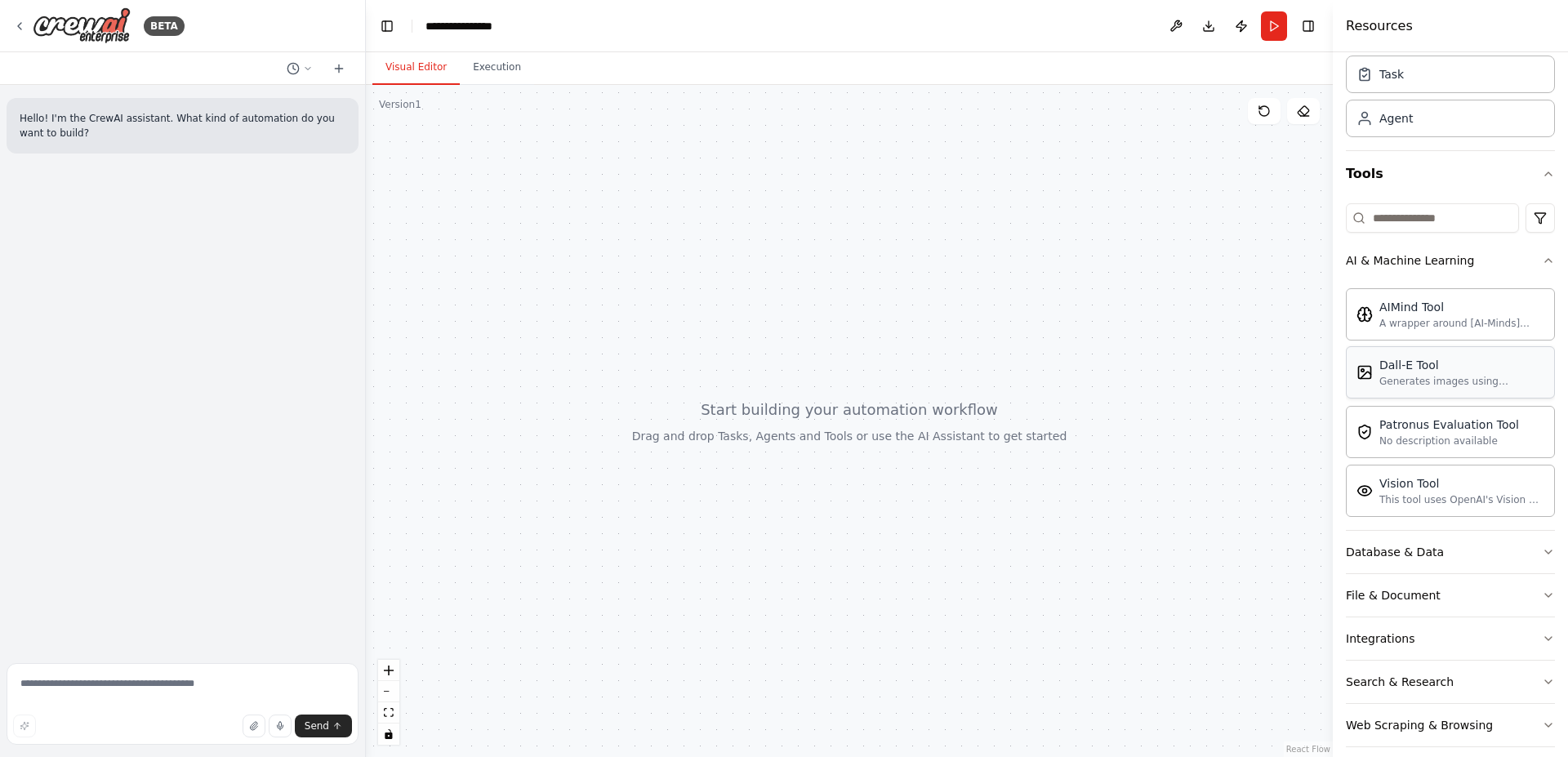
scroll to position [72, 0]
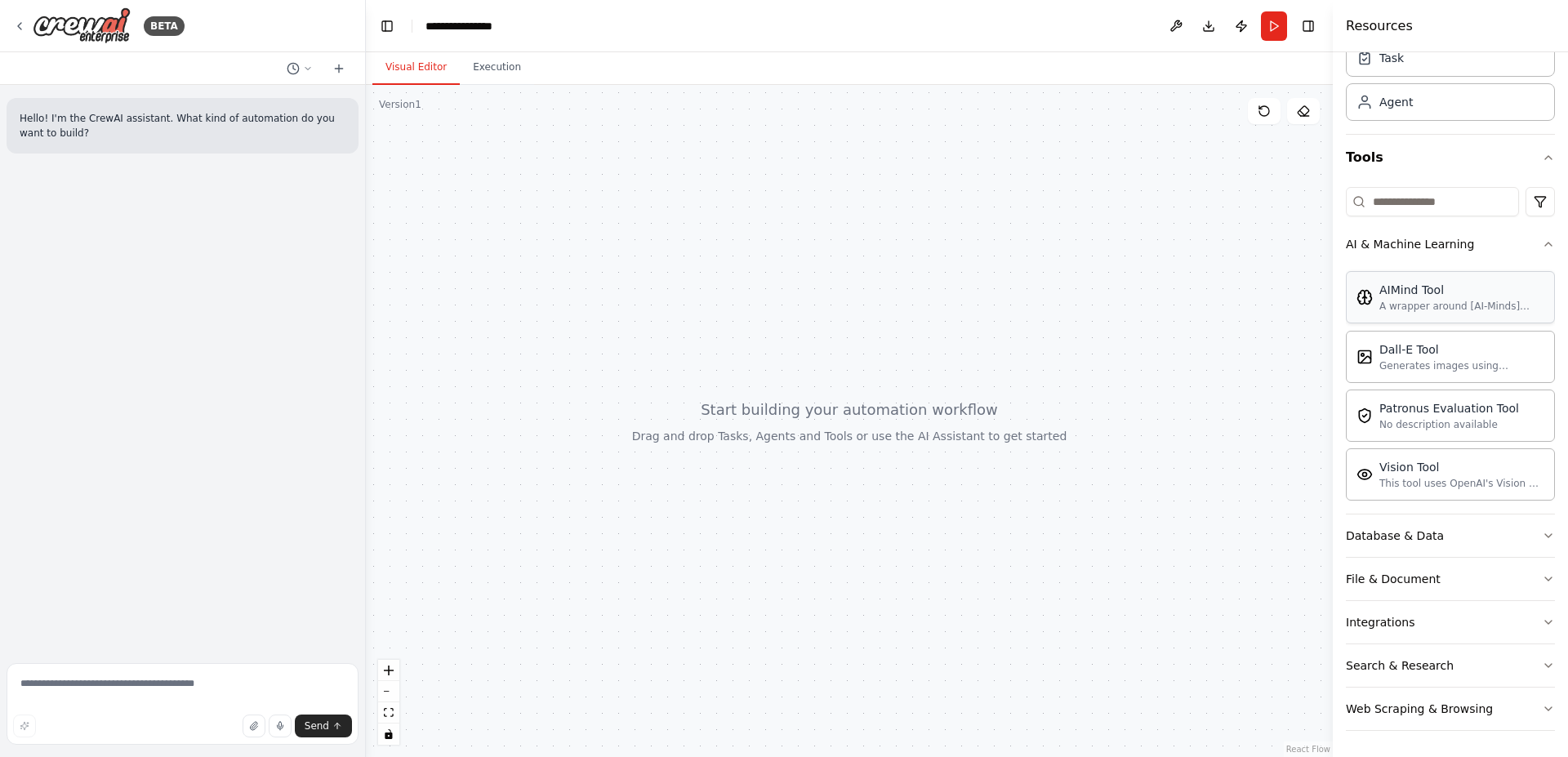
click at [1394, 308] on div "A wrapper around [AI-Minds](https://mindsdb.com/minds). Useful for when you nee…" at bounding box center [1462, 306] width 165 height 13
click at [1461, 307] on div "A wrapper around [AI-Minds](https://mindsdb.com/minds). Useful for when you nee…" at bounding box center [1462, 306] width 165 height 13
click at [1421, 302] on div "A wrapper around [AI-Minds](https://mindsdb.com/minds). Useful for when you nee…" at bounding box center [1462, 306] width 165 height 13
click at [1398, 297] on div "AIMind Tool" at bounding box center [1462, 289] width 165 height 17
click at [1348, 302] on div "AIMind Tool A wrapper around [AI-Minds](https://mindsdb.com/minds). Useful for …" at bounding box center [1450, 297] width 209 height 52
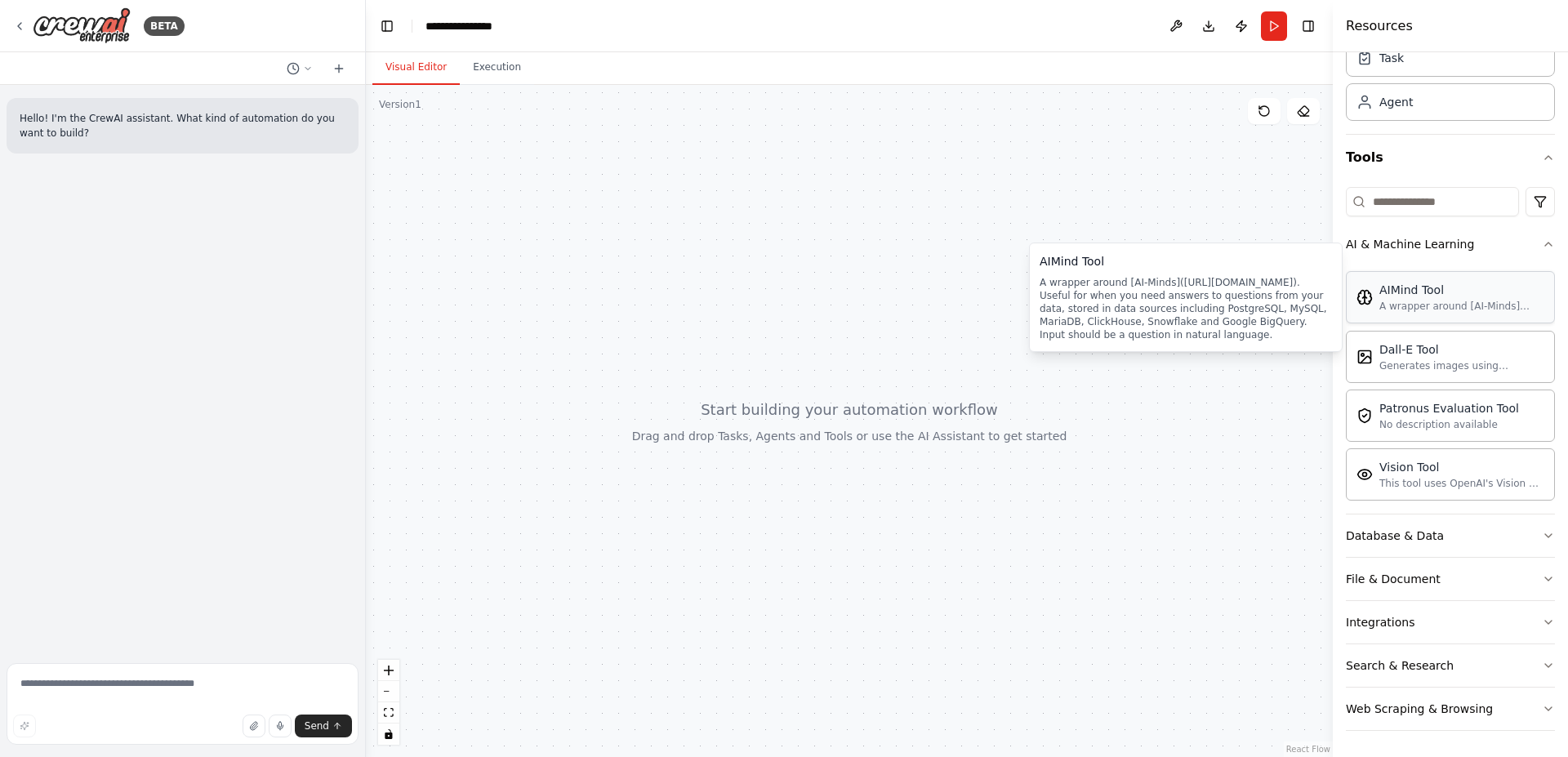
click at [1400, 299] on div "AIMind Tool A wrapper around [AI-Minds](https://mindsdb.com/minds). Useful for …" at bounding box center [1462, 297] width 165 height 31
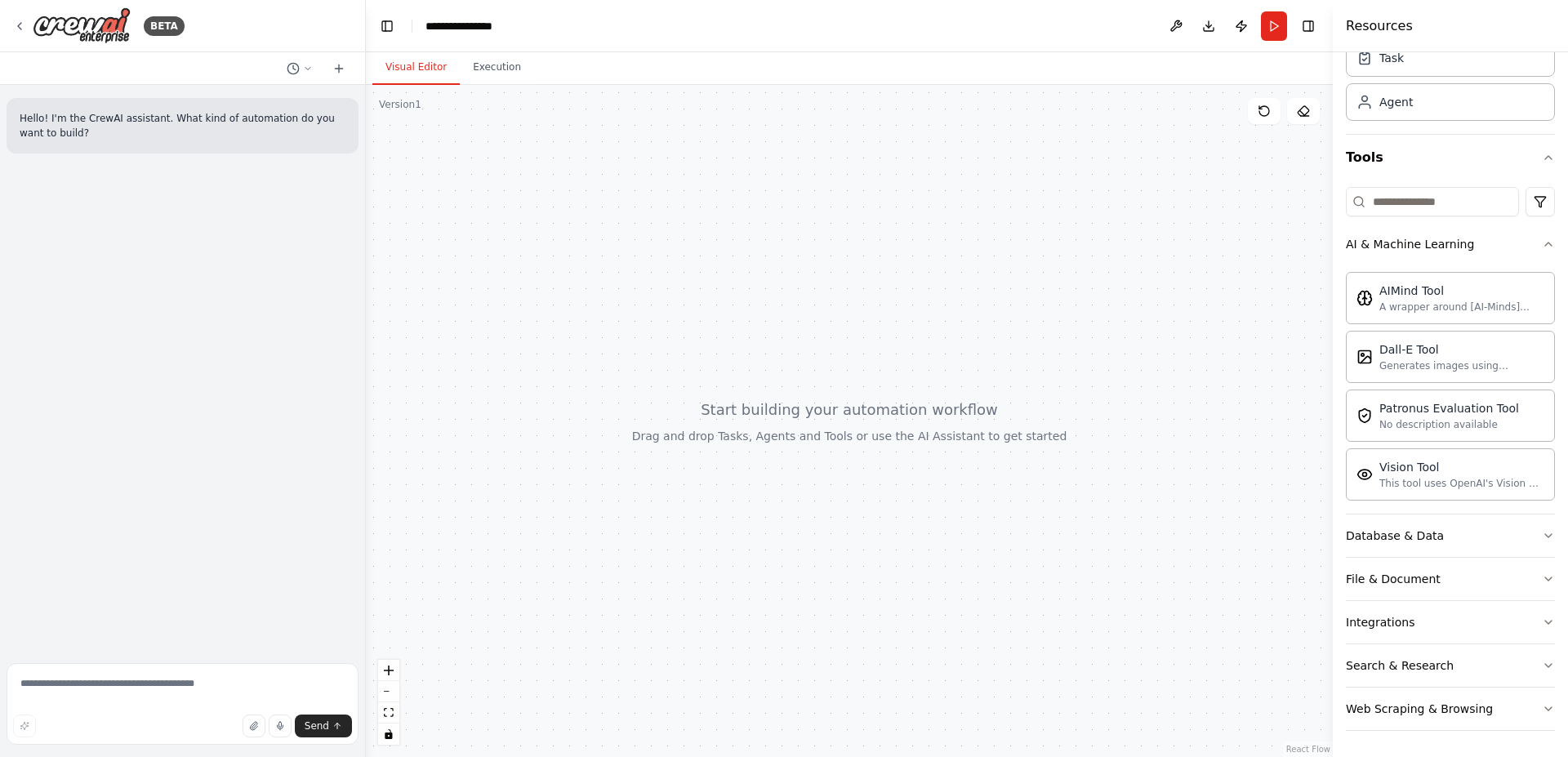
scroll to position [0, 0]
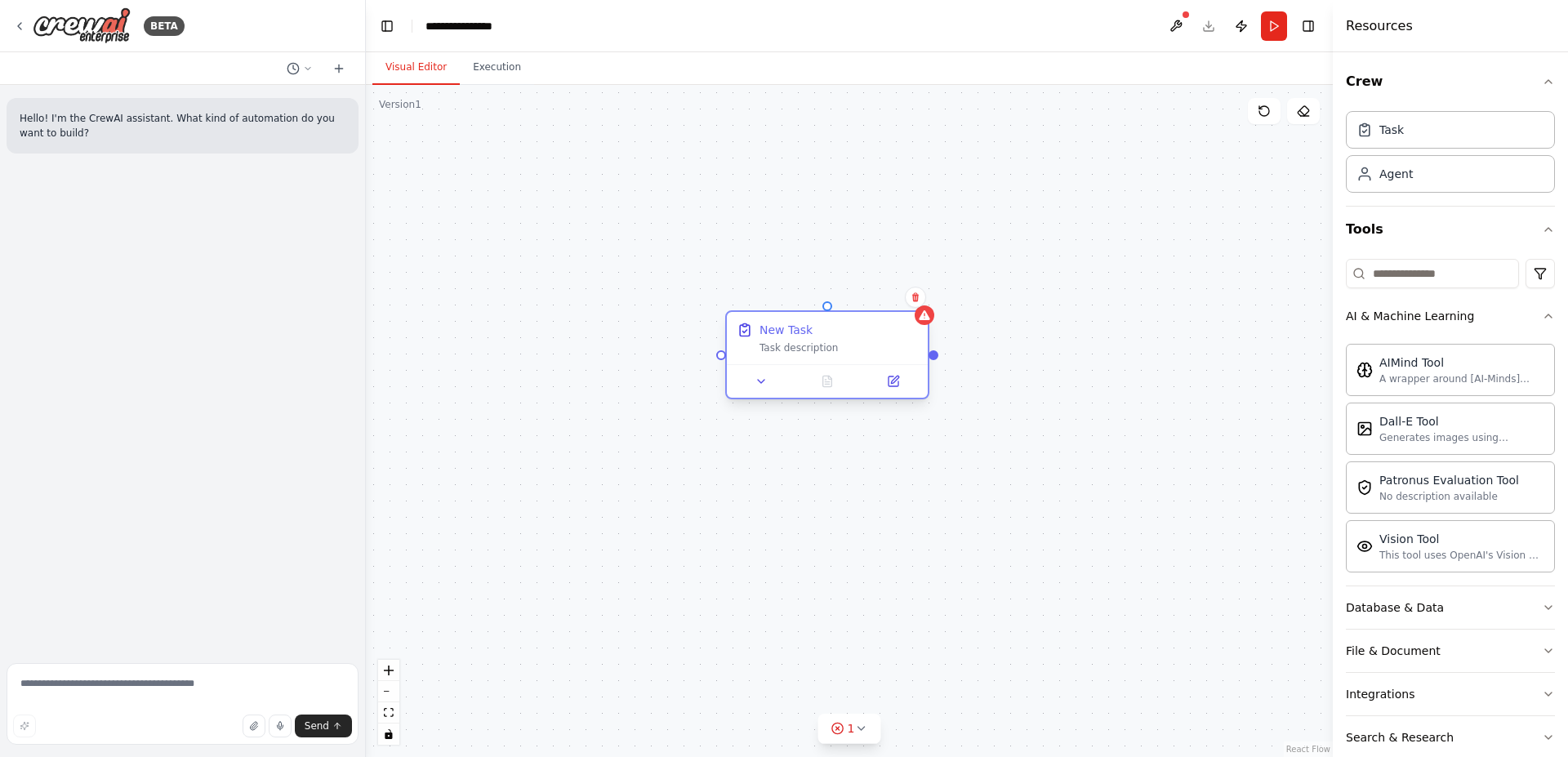
drag, startPoint x: 970, startPoint y: 362, endPoint x: 767, endPoint y: 361, distance: 203.0
click at [767, 361] on div "New Task Task description" at bounding box center [827, 338] width 201 height 52
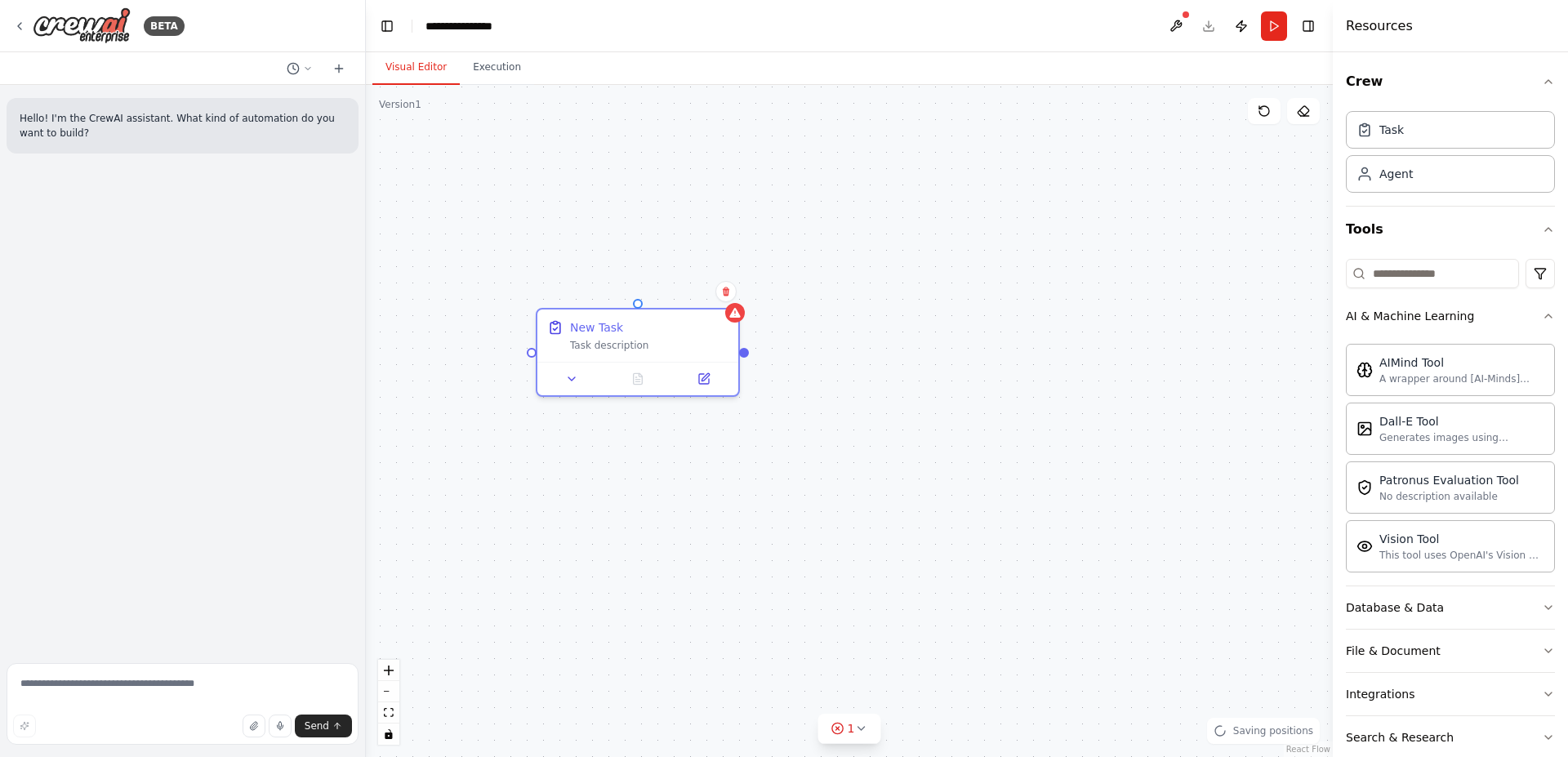
drag, startPoint x: 858, startPoint y: 361, endPoint x: 750, endPoint y: 355, distance: 108.2
click at [750, 355] on div "New Task Task description" at bounding box center [849, 421] width 967 height 672
drag, startPoint x: 750, startPoint y: 355, endPoint x: 803, endPoint y: 461, distance: 118.5
click at [801, 451] on div "New Task Task description" at bounding box center [849, 421] width 967 height 672
click at [723, 289] on icon at bounding box center [726, 292] width 10 height 10
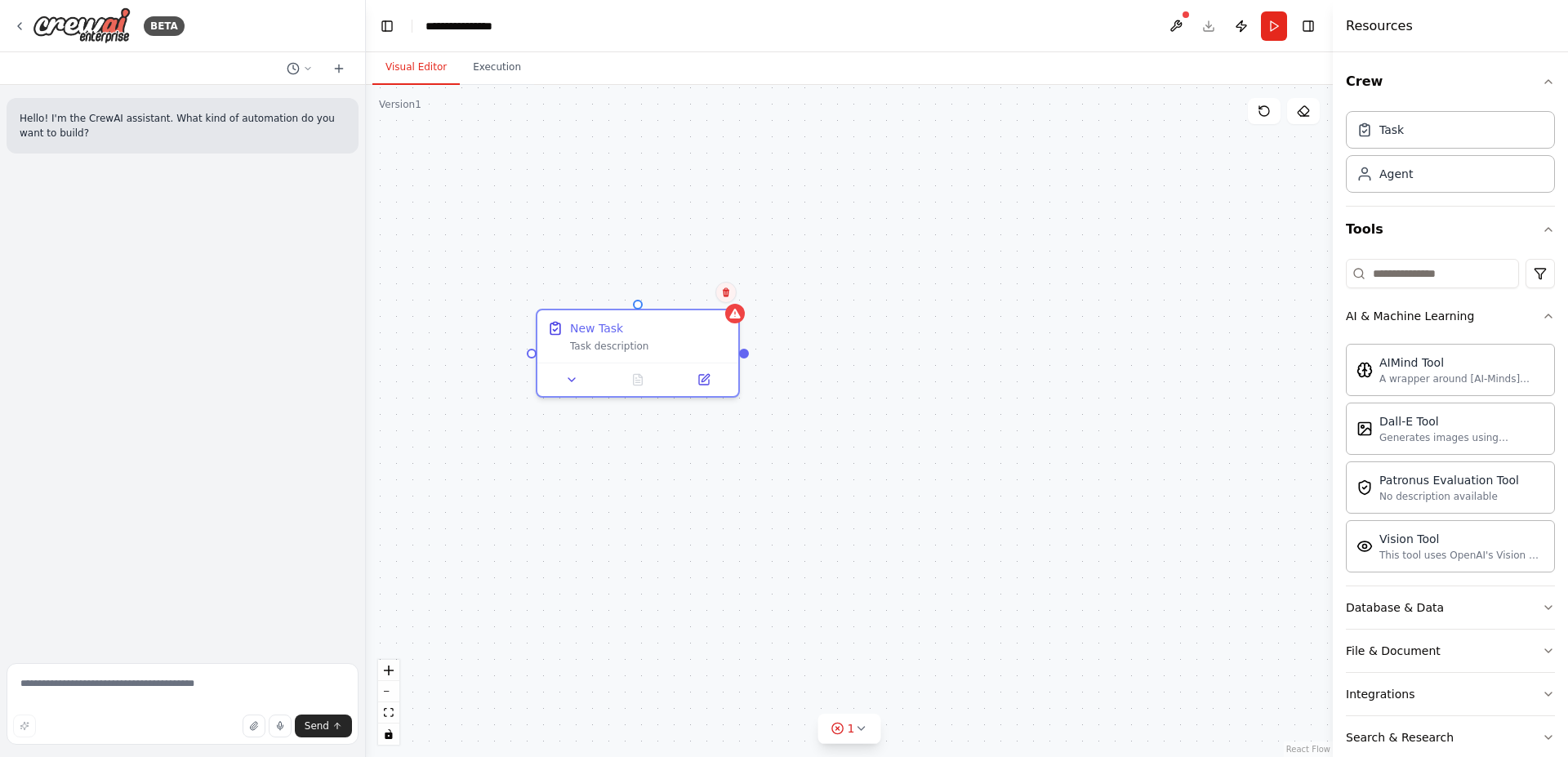
click at [723, 291] on icon at bounding box center [726, 292] width 10 height 10
click at [689, 290] on button "Confirm" at bounding box center [680, 291] width 58 height 20
click at [674, 292] on button "Confirm" at bounding box center [680, 291] width 58 height 20
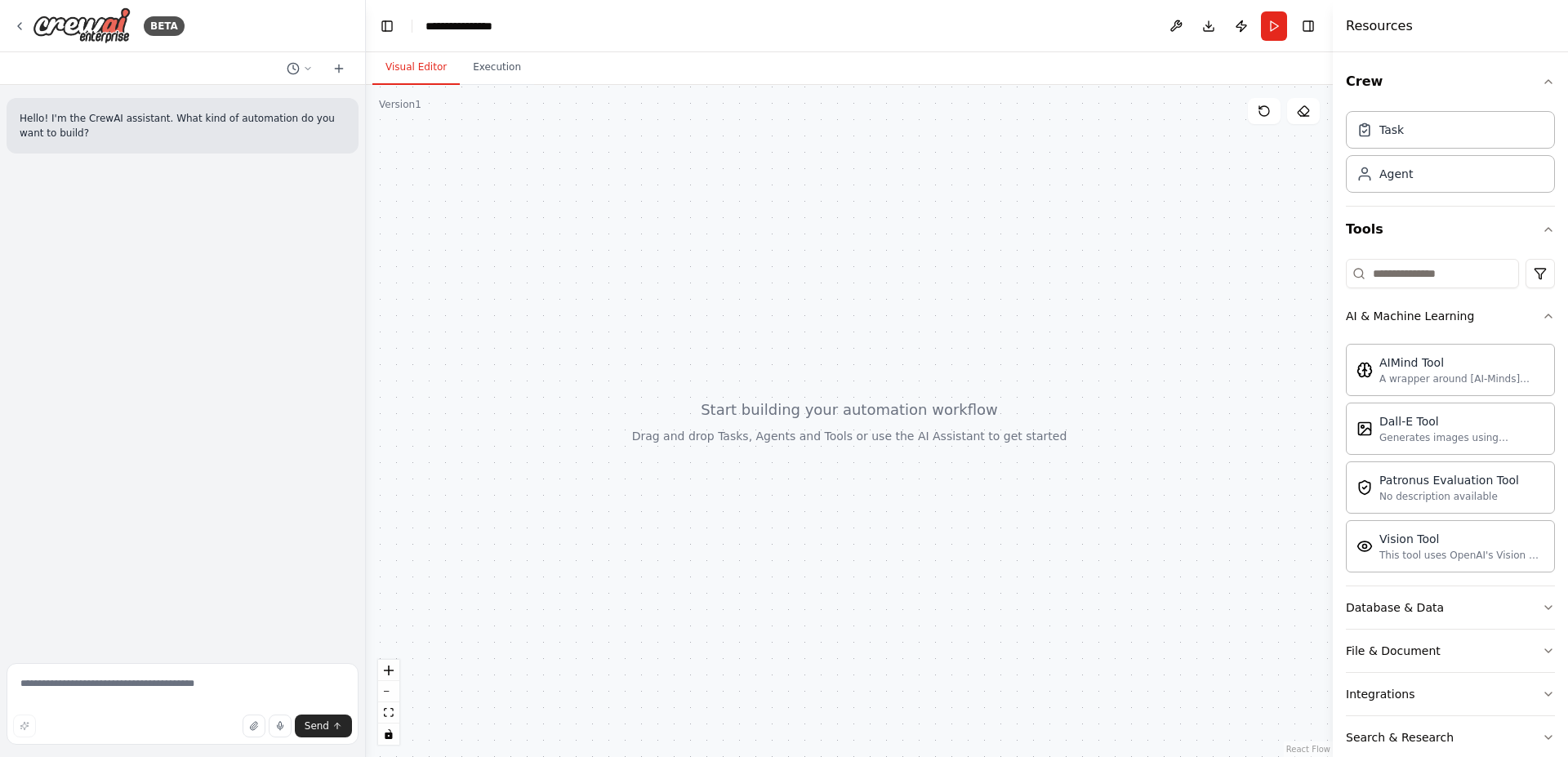
click at [904, 456] on div at bounding box center [849, 421] width 967 height 672
click at [1433, 387] on div "AIMind Tool A wrapper around [AI-Minds](https://mindsdb.com/minds). Useful for …" at bounding box center [1450, 369] width 209 height 52
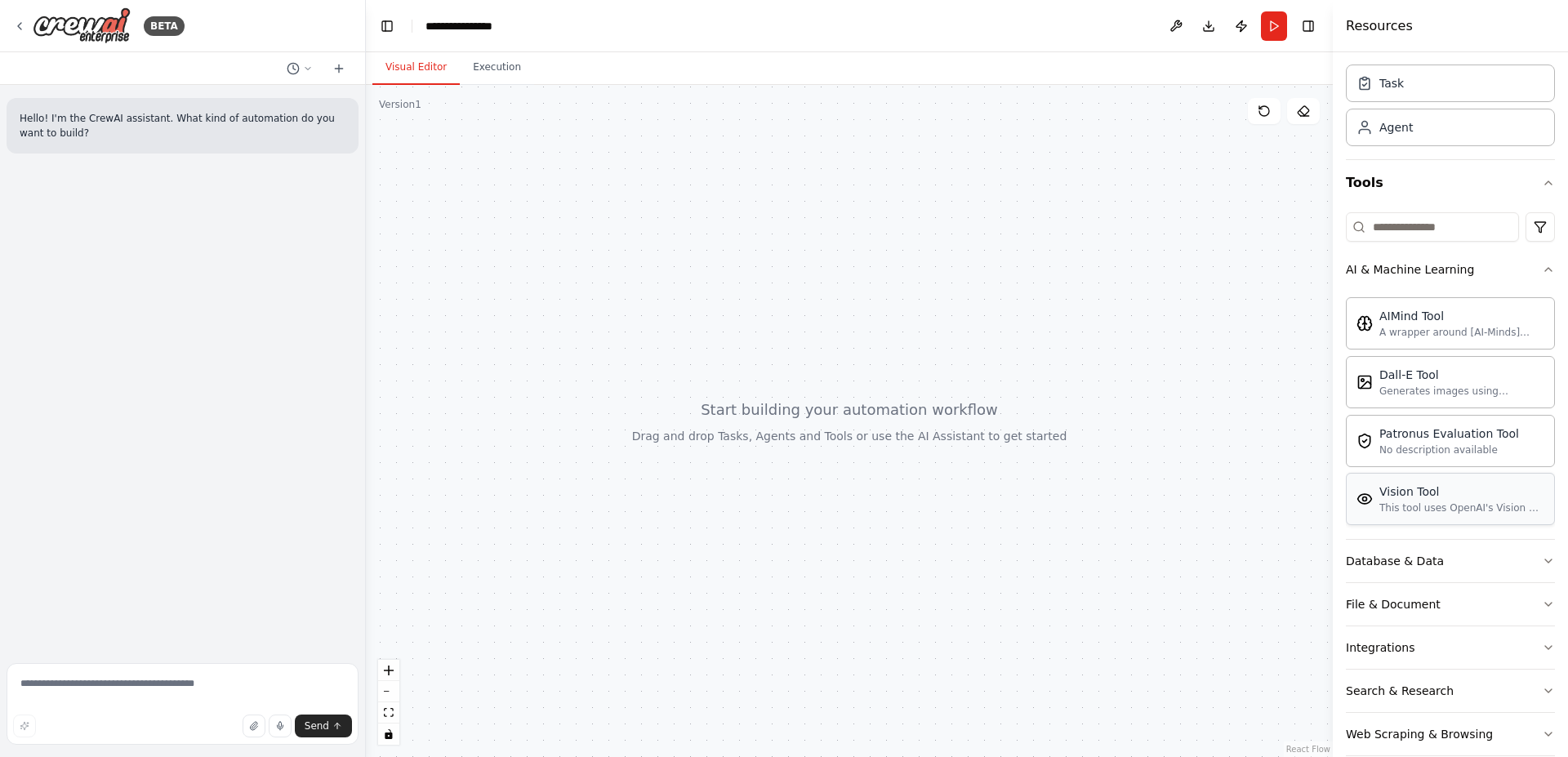
scroll to position [72, 0]
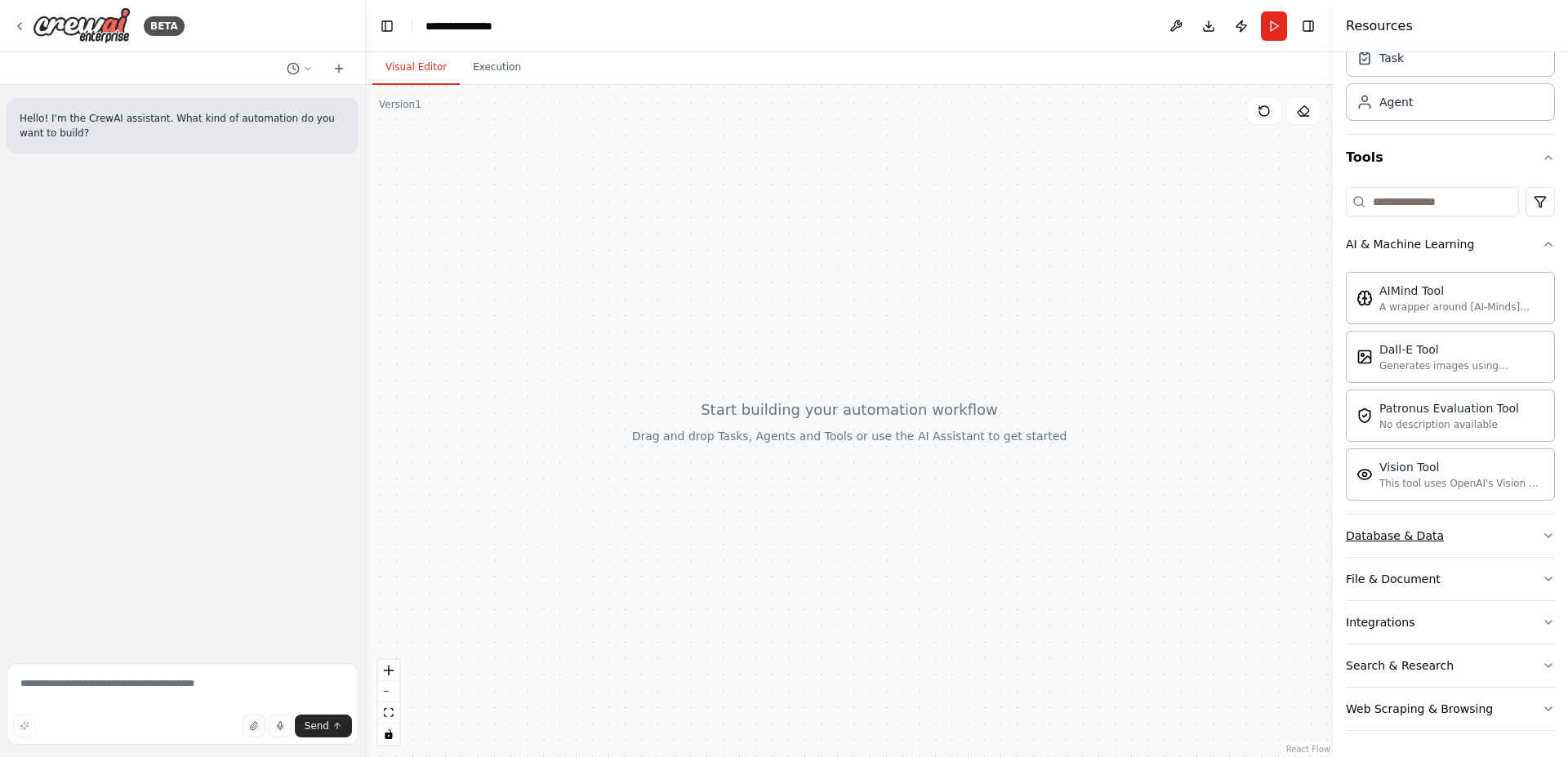
click at [1404, 541] on div "Database & Data" at bounding box center [1394, 535] width 98 height 17
click at [1428, 538] on div "Database & Data" at bounding box center [1394, 535] width 98 height 17
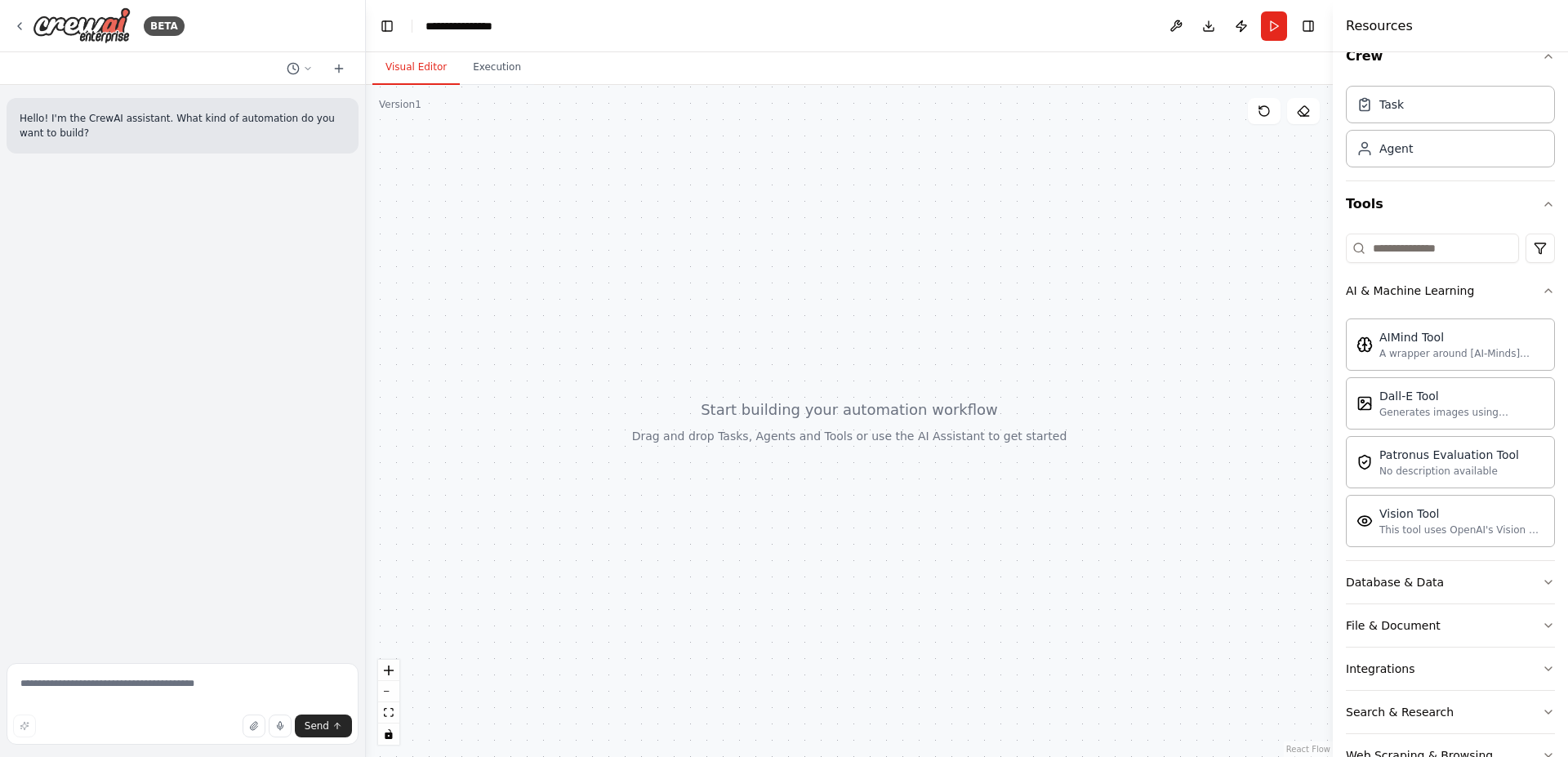
scroll to position [0, 0]
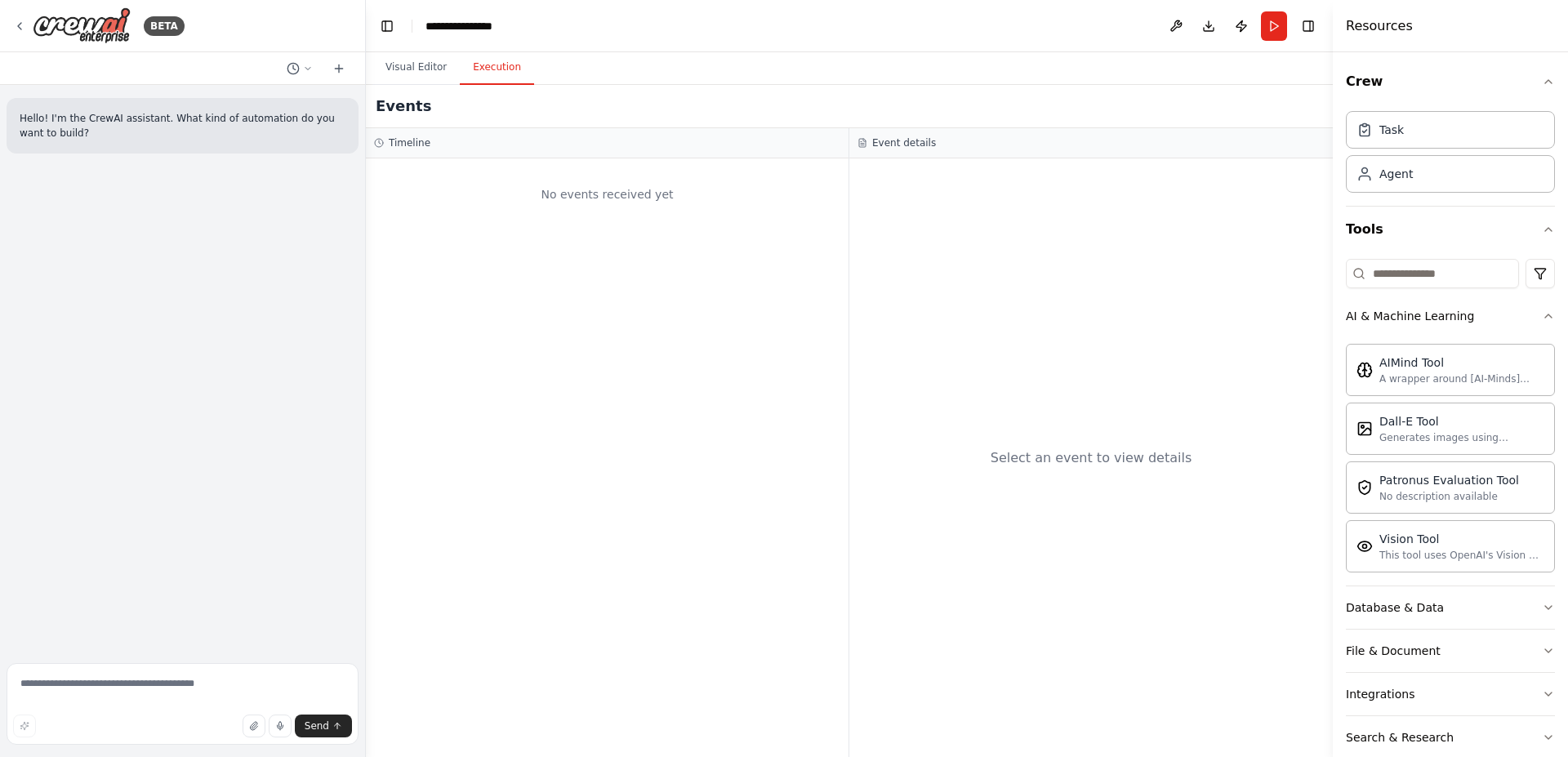
click at [482, 77] on button "Execution" at bounding box center [497, 67] width 75 height 34
click at [407, 62] on button "Visual Editor" at bounding box center [415, 67] width 88 height 34
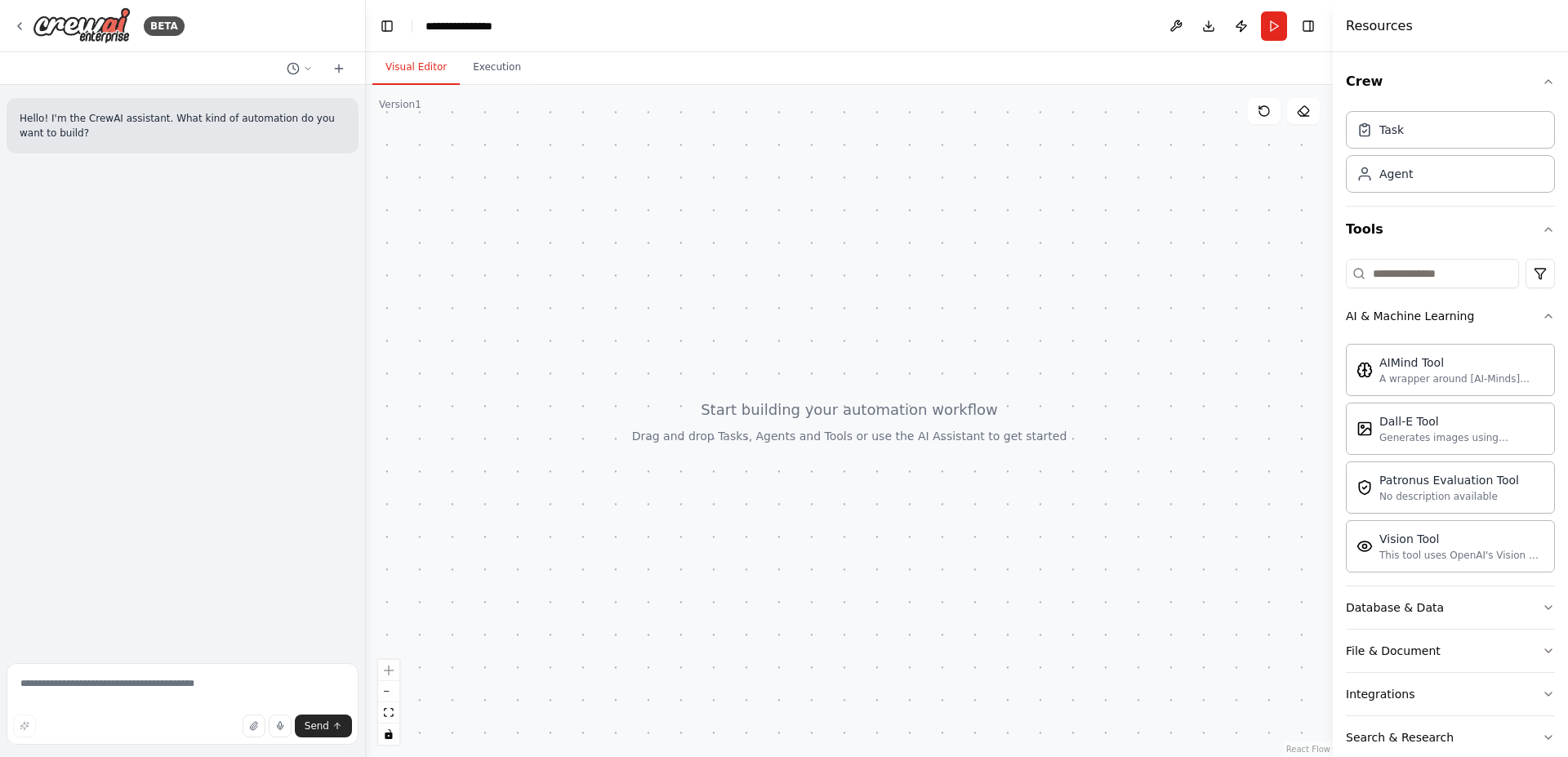
click at [415, 98] on div "Version 1" at bounding box center [400, 104] width 43 height 13
click at [408, 102] on div "Version 1" at bounding box center [400, 104] width 43 height 13
click at [493, 222] on div at bounding box center [849, 421] width 967 height 672
click at [341, 69] on icon at bounding box center [338, 69] width 7 height 0
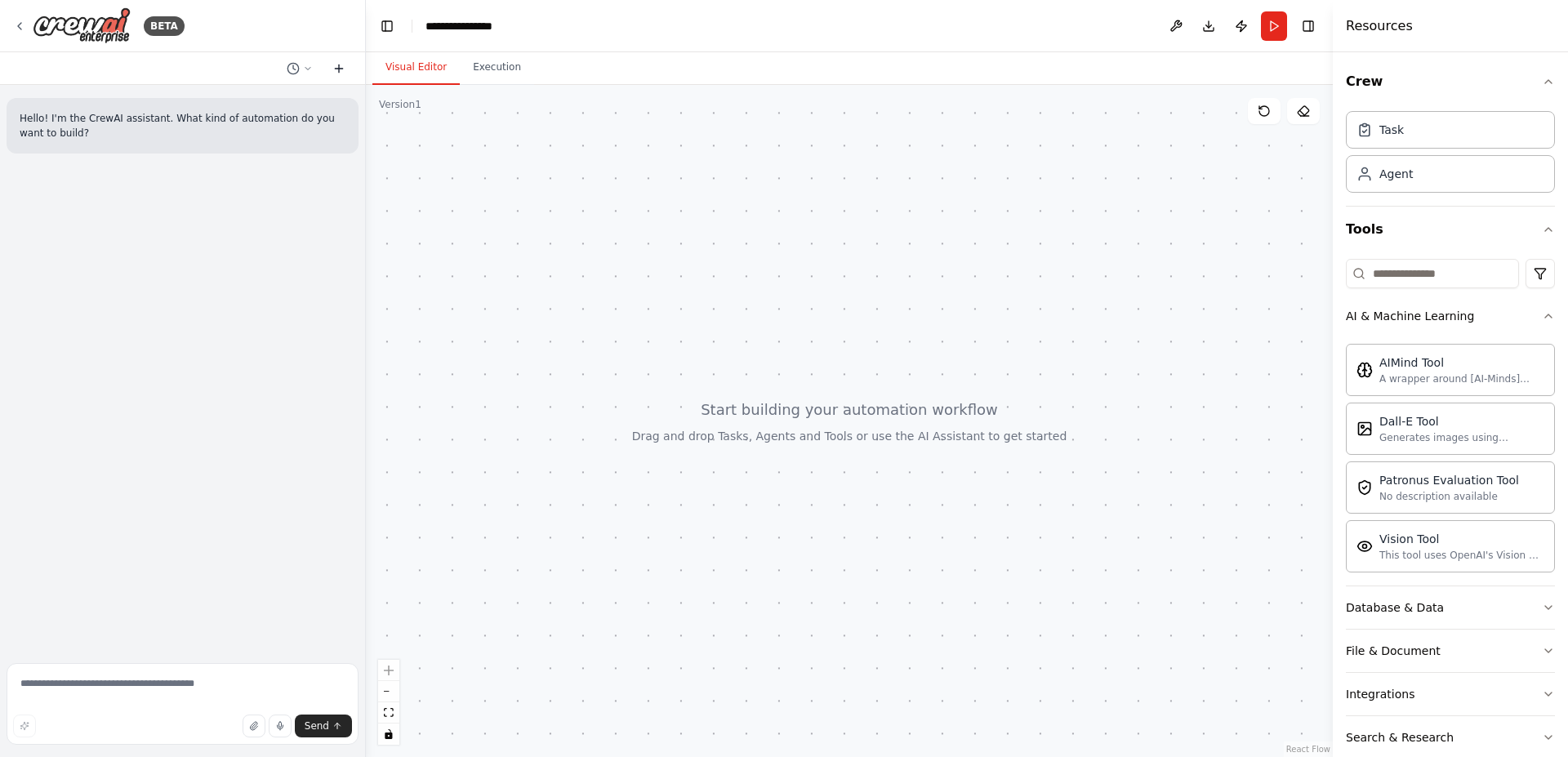
click at [341, 69] on icon at bounding box center [338, 69] width 7 height 0
click at [153, 681] on textarea at bounding box center [183, 704] width 352 height 82
